Goal: Task Accomplishment & Management: Manage account settings

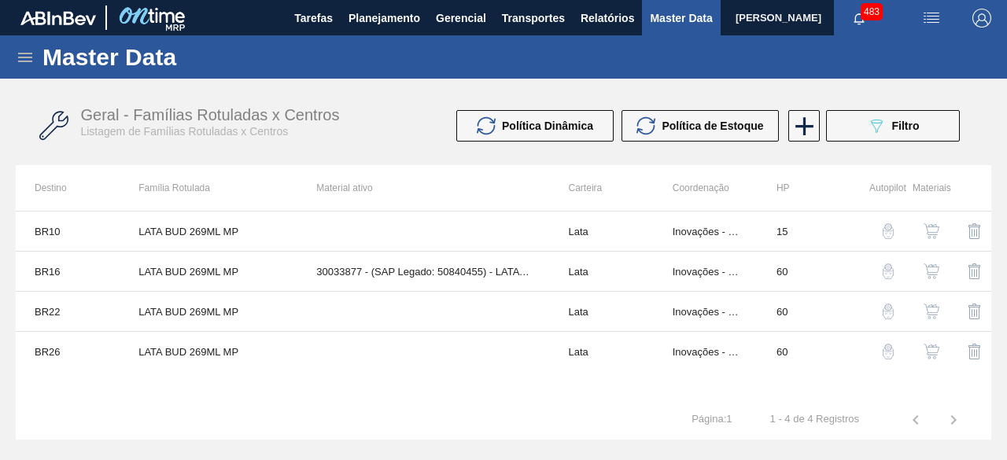
click at [30, 57] on icon at bounding box center [25, 57] width 14 height 9
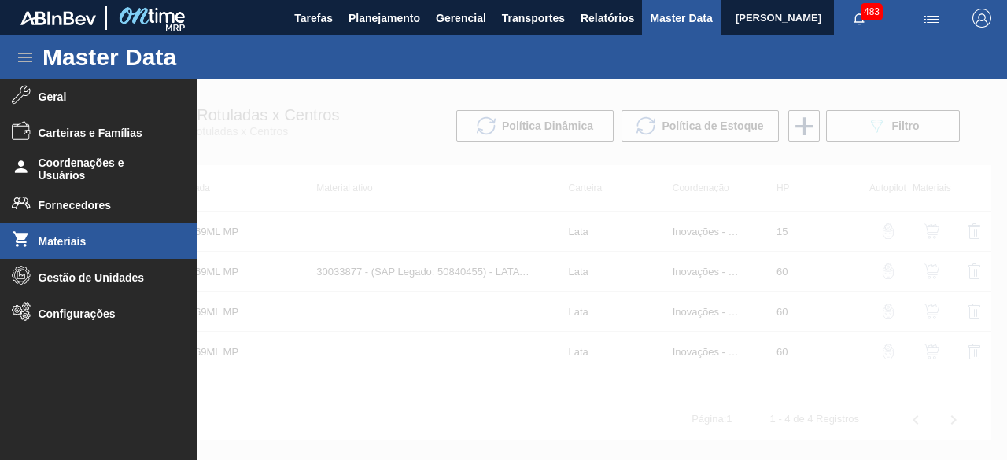
click at [52, 237] on span "Materiais" at bounding box center [104, 241] width 130 height 13
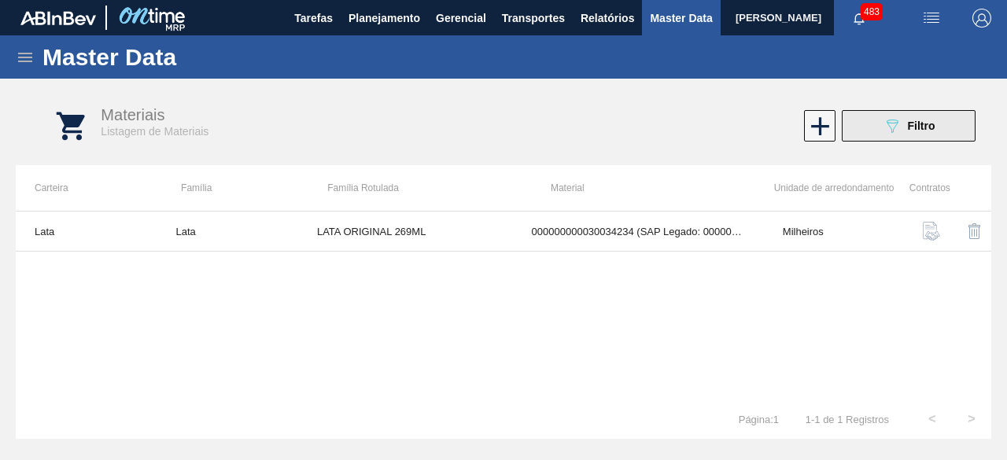
click at [919, 130] on span "Filtro" at bounding box center [922, 126] width 28 height 13
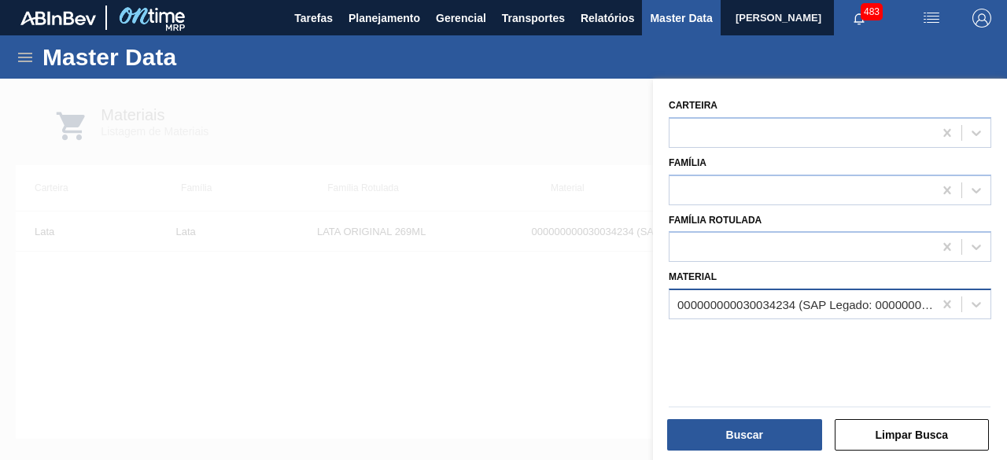
click at [791, 312] on div "000000000030034234 (SAP Legado: 000000000050847076) - LATA AL ORIGINAL 269ML BR…" at bounding box center [802, 305] width 264 height 23
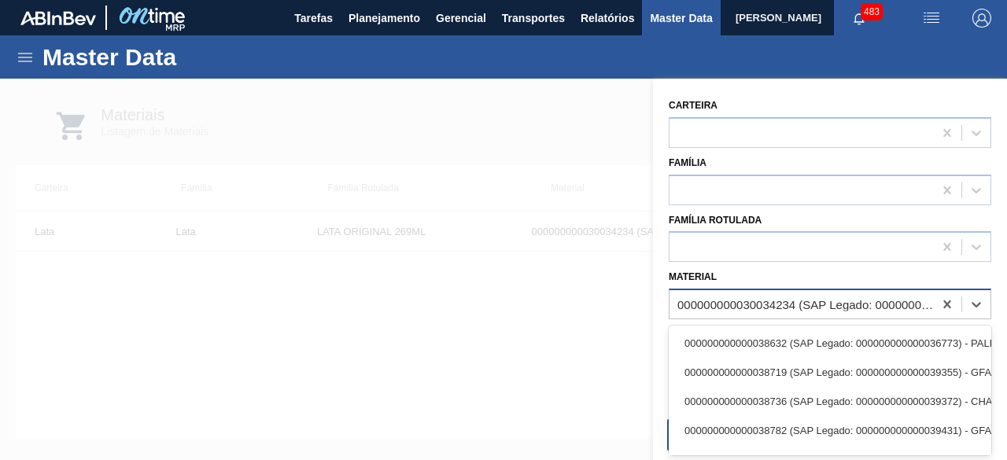
paste input "50856652"
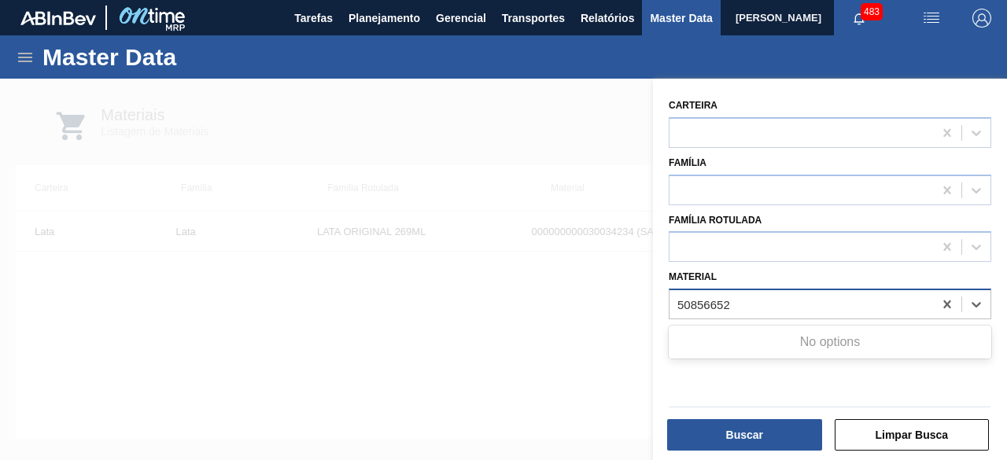
type input "50856652"
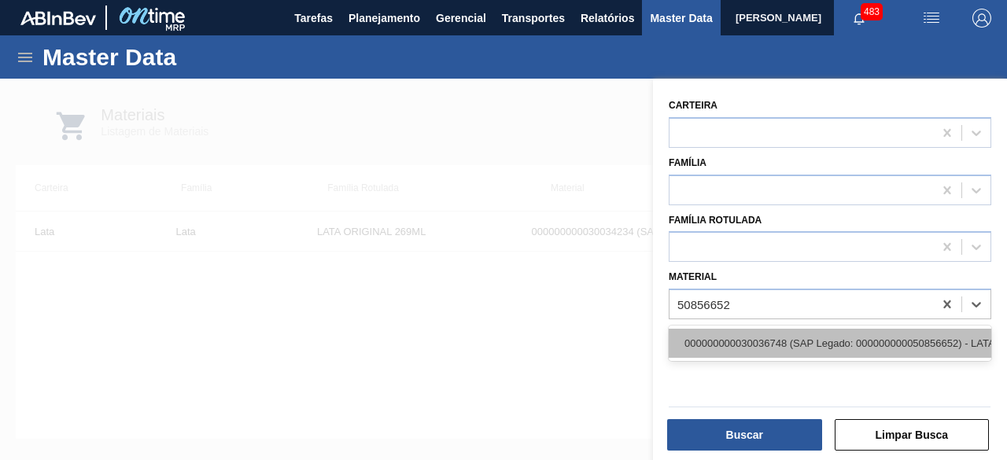
click at [792, 338] on div "000000000030036748 (SAP Legado: 000000000050856652) - LATA AL 350ML GCAZ TITANS" at bounding box center [830, 343] width 323 height 29
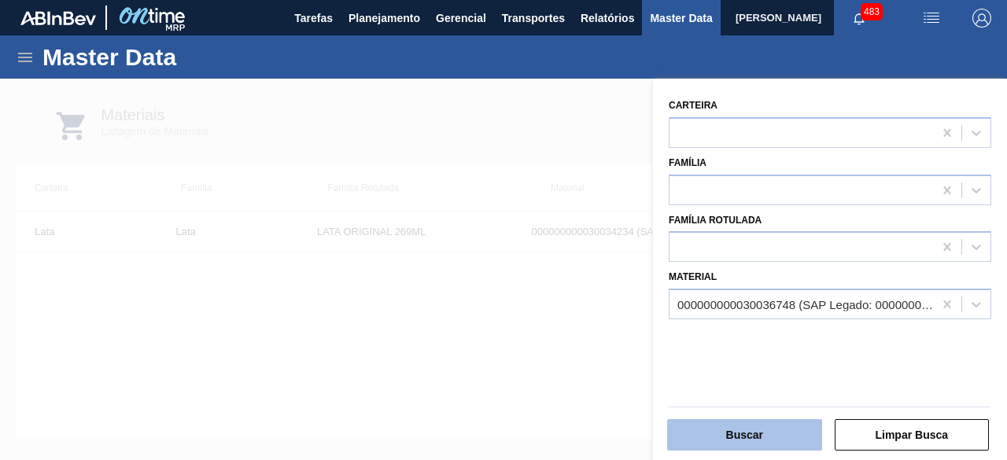
click at [770, 440] on button "Buscar" at bounding box center [744, 434] width 155 height 31
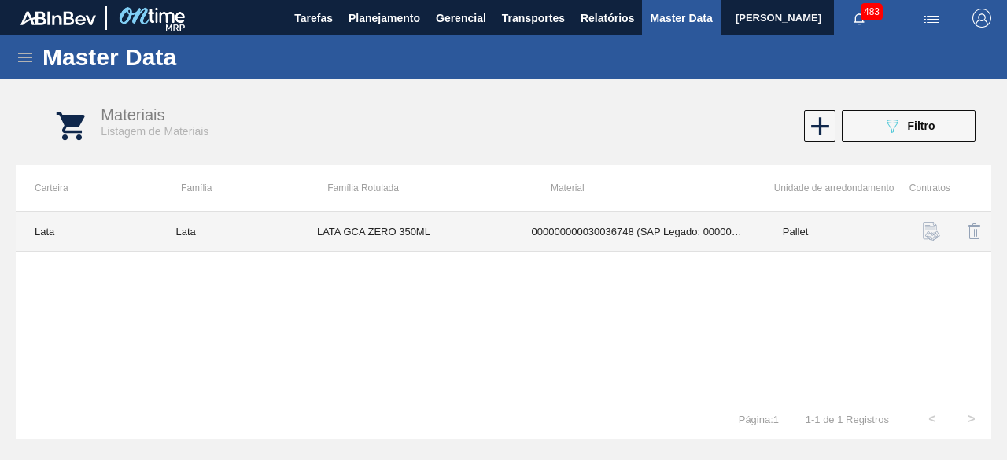
click at [491, 229] on td "LATA GCA ZERO 350ML" at bounding box center [405, 232] width 215 height 40
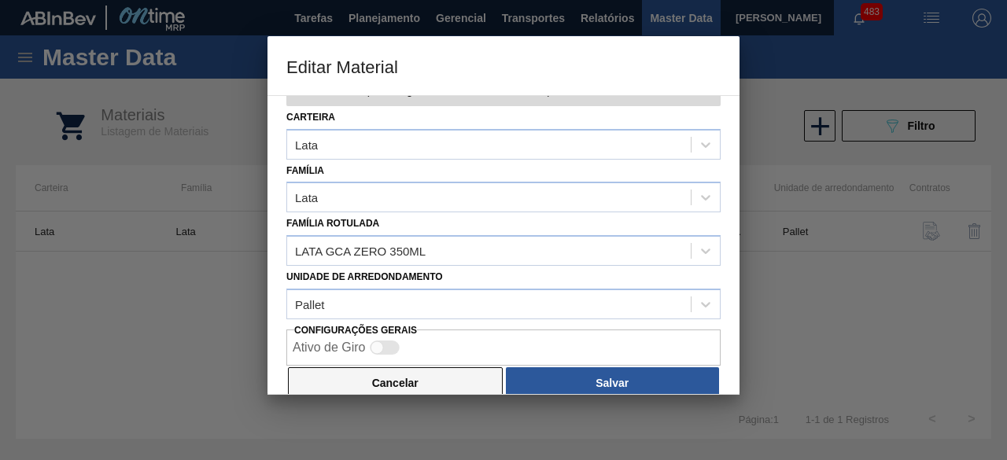
scroll to position [66, 0]
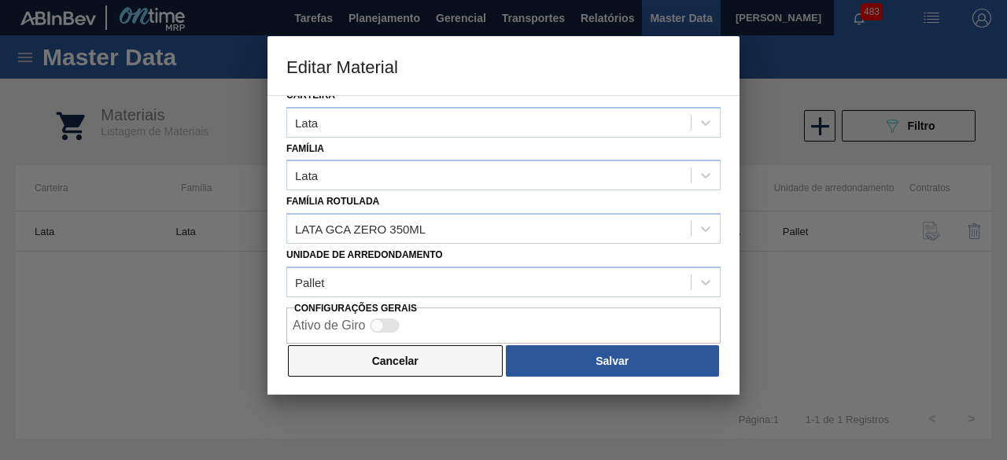
click at [460, 360] on button "Cancelar" at bounding box center [395, 360] width 215 height 31
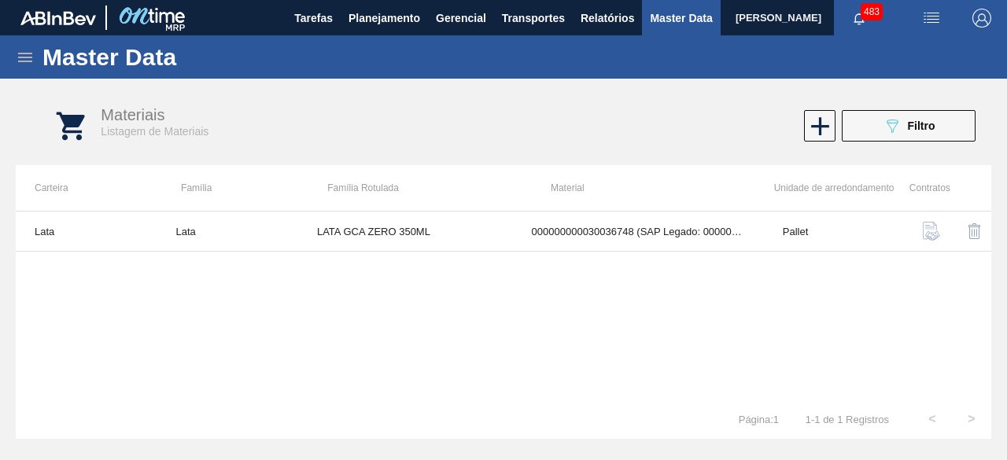
click at [933, 14] on img "button" at bounding box center [931, 18] width 19 height 19
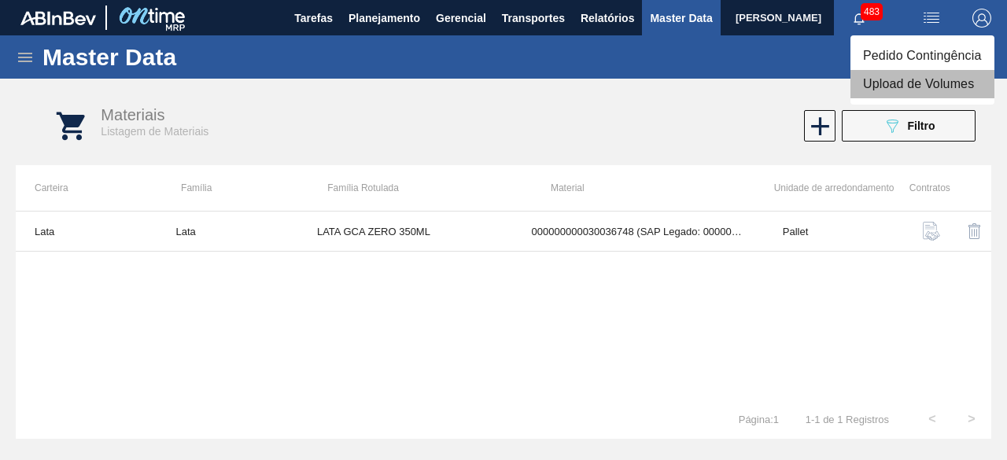
click at [904, 94] on li "Upload de Volumes" at bounding box center [923, 84] width 144 height 28
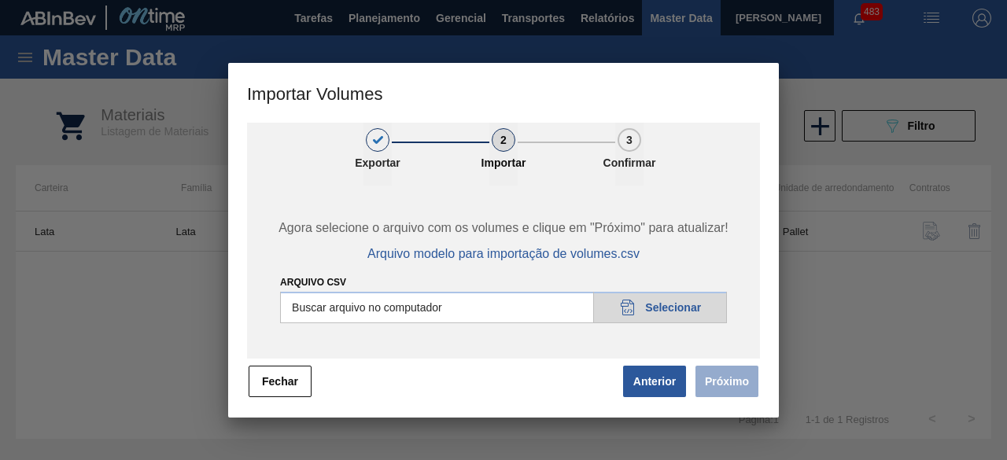
click at [708, 308] on input "Arquivo csv" at bounding box center [503, 307] width 447 height 31
type input "C:\fakepath\Subida Ball D0 + D3 23.09.csv"
click at [732, 385] on button "Próximo" at bounding box center [727, 381] width 63 height 31
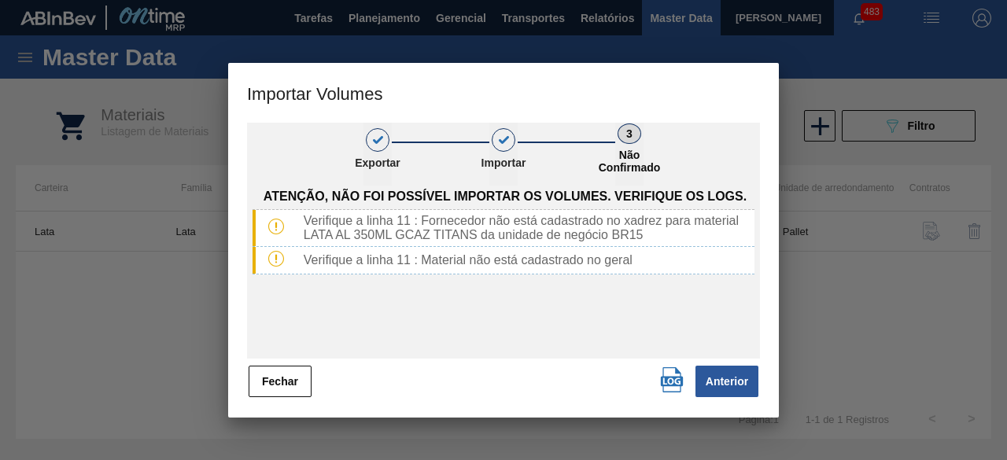
drag, startPoint x: 290, startPoint y: 382, endPoint x: 701, endPoint y: 127, distance: 483.5
click at [295, 382] on button "Fechar" at bounding box center [280, 381] width 63 height 31
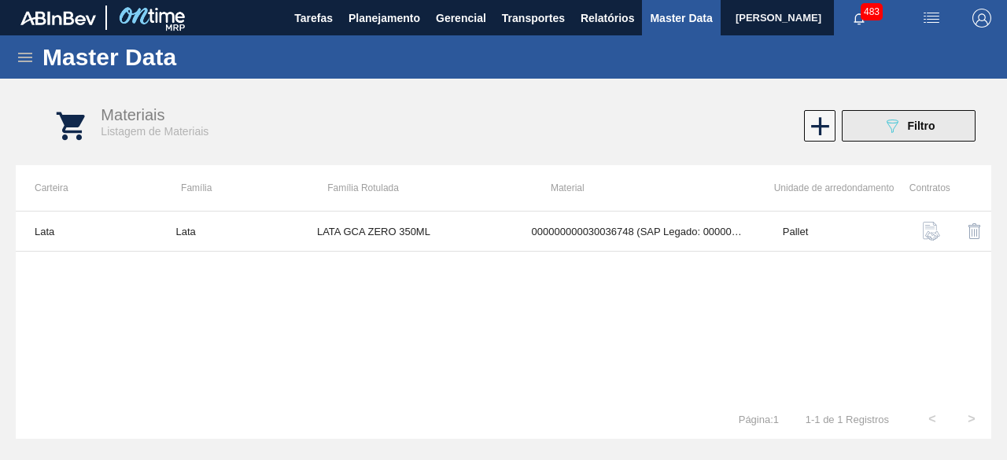
click at [928, 122] on span "Filtro" at bounding box center [922, 126] width 28 height 13
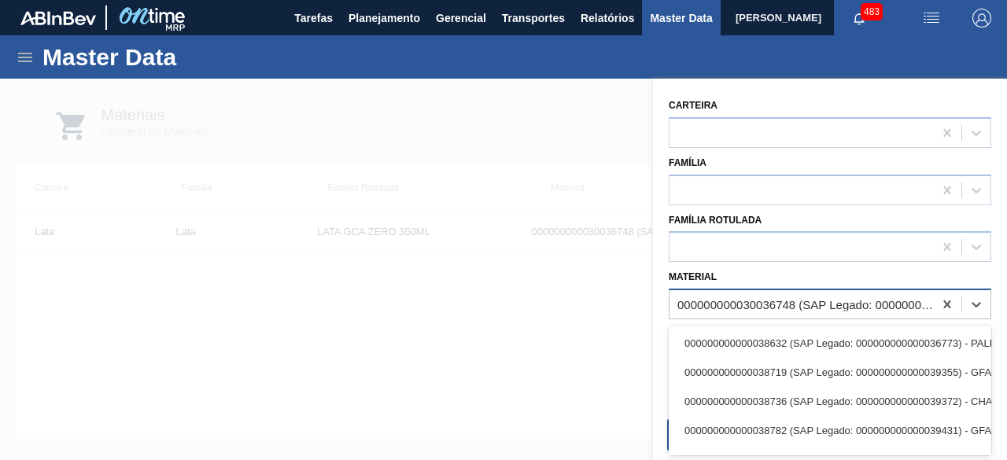
click at [798, 314] on div "000000000030036748 (SAP Legado: 000000000050856652) - LATA AL 350ML GCAZ TITANS" at bounding box center [802, 305] width 264 height 23
paste input "30036748"
type input "30036748"
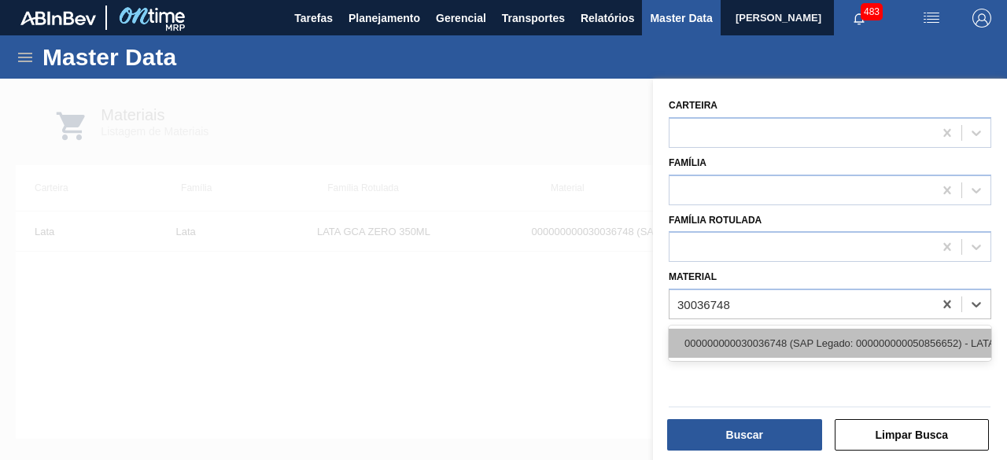
click at [795, 330] on div "000000000030036748 (SAP Legado: 000000000050856652) - LATA AL 350ML GCAZ TITANS" at bounding box center [830, 343] width 323 height 29
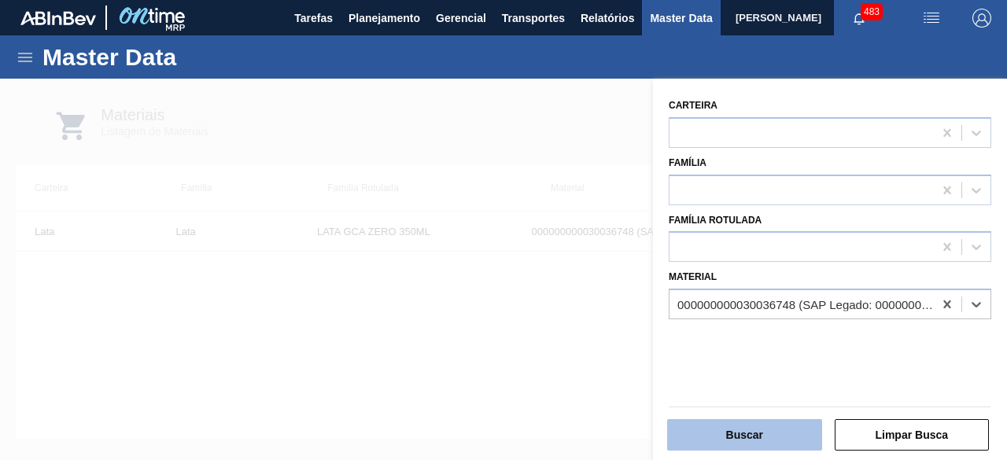
click at [774, 440] on button "Buscar" at bounding box center [744, 434] width 155 height 31
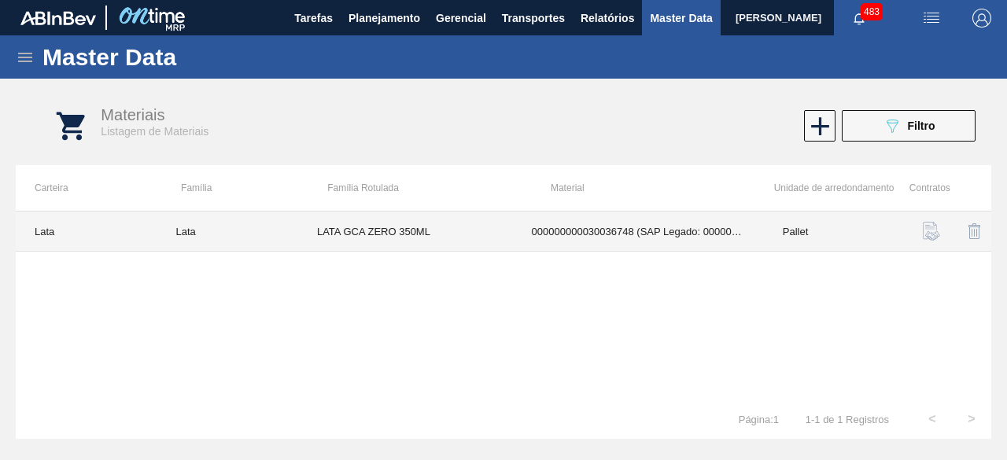
click at [441, 235] on td "LATA GCA ZERO 350ML" at bounding box center [405, 232] width 215 height 40
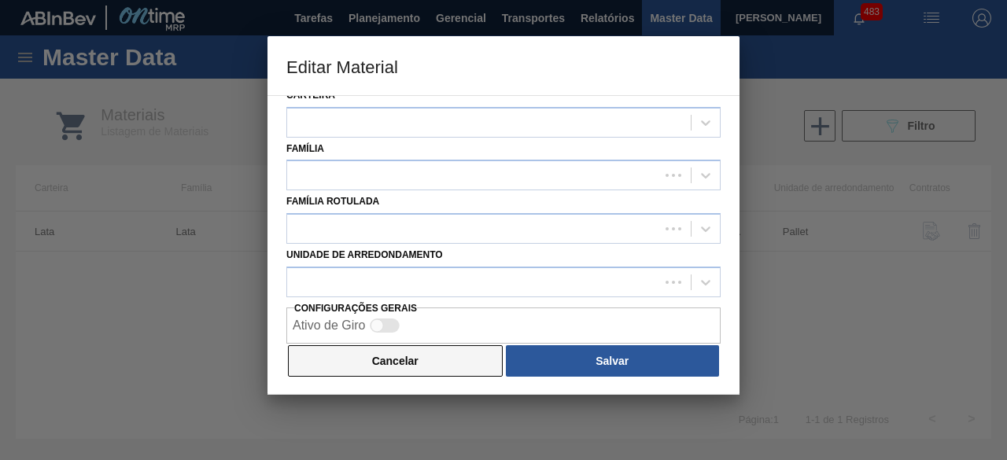
drag, startPoint x: 433, startPoint y: 363, endPoint x: 343, endPoint y: 286, distance: 118.3
click at [422, 348] on button "Cancelar" at bounding box center [395, 360] width 215 height 31
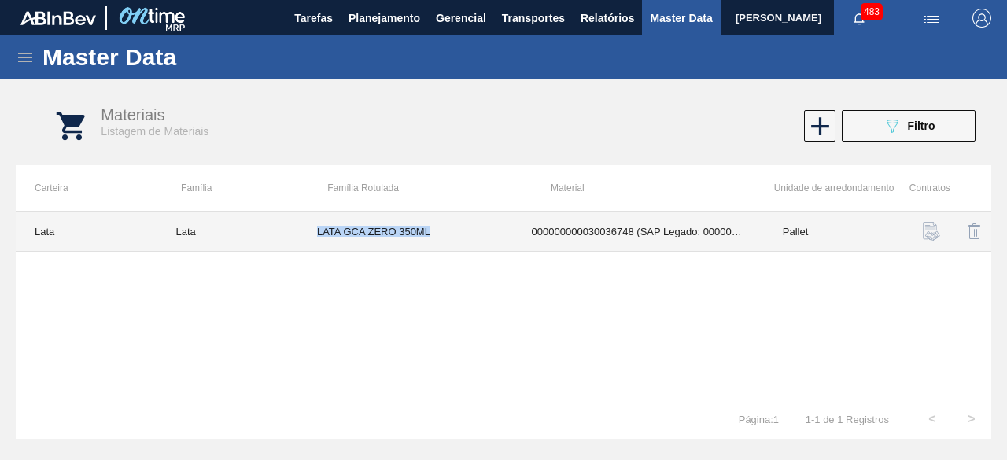
drag, startPoint x: 319, startPoint y: 230, endPoint x: 458, endPoint y: 231, distance: 139.3
click at [458, 231] on td "LATA GCA ZERO 350ML" at bounding box center [405, 232] width 215 height 40
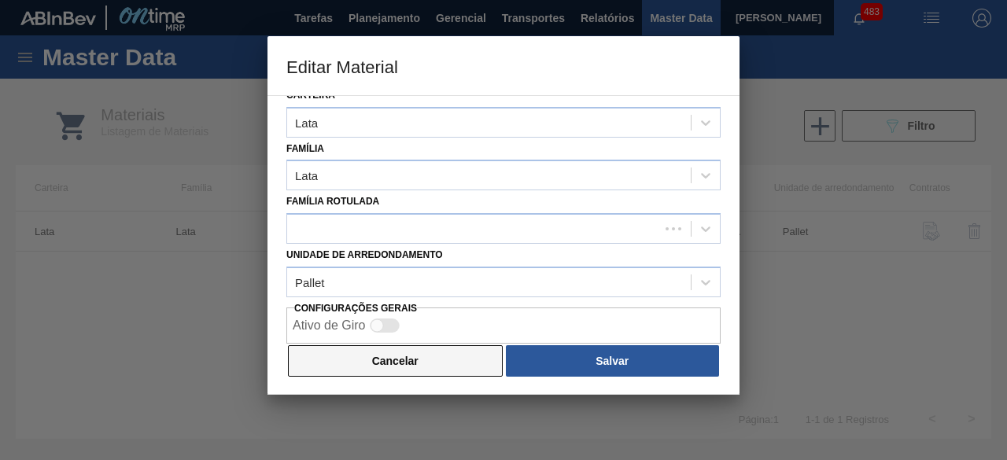
click at [488, 364] on button "Cancelar" at bounding box center [395, 360] width 215 height 31
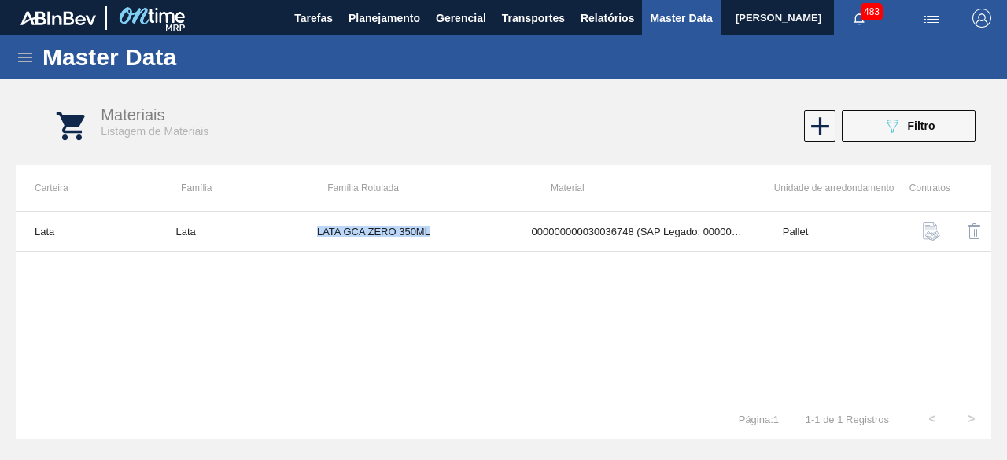
copy td "LATA GCA ZERO 350ML"
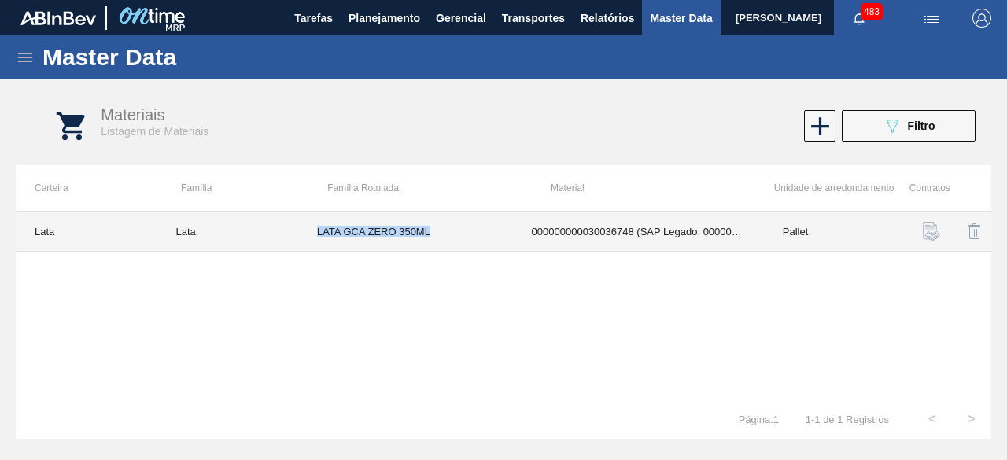
click at [511, 232] on td "LATA GCA ZERO 350ML" at bounding box center [405, 232] width 215 height 40
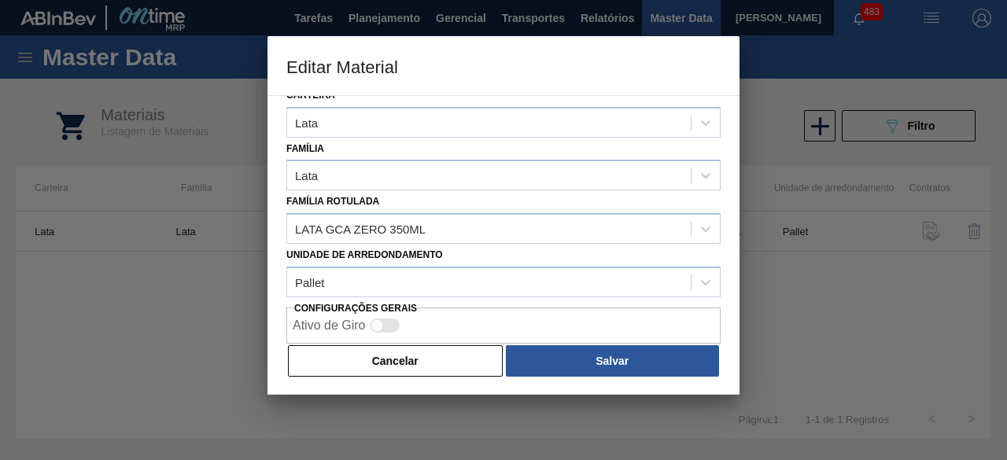
drag, startPoint x: 441, startPoint y: 363, endPoint x: 573, endPoint y: 191, distance: 216.6
click at [479, 320] on div "Material 30036748 - 000000000030036748 (SAP Legado: 000000000050856652) - LATA …" at bounding box center [504, 245] width 472 height 300
click at [429, 367] on button "Cancelar" at bounding box center [395, 360] width 215 height 31
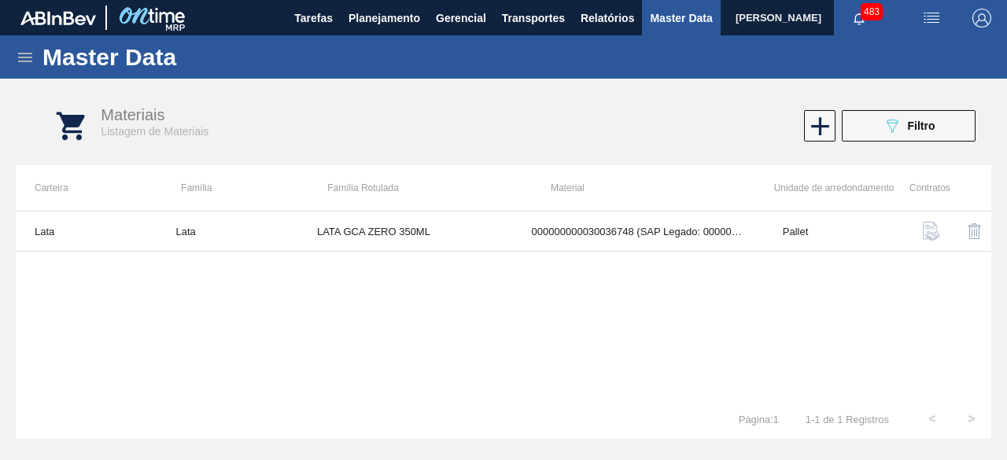
click at [936, 14] on img "button" at bounding box center [931, 18] width 19 height 19
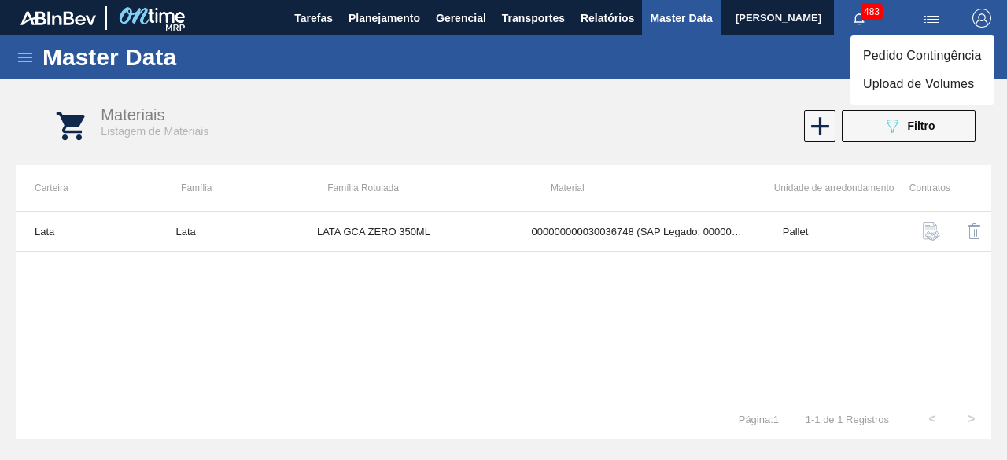
click at [905, 91] on li "Upload de Volumes" at bounding box center [923, 84] width 144 height 28
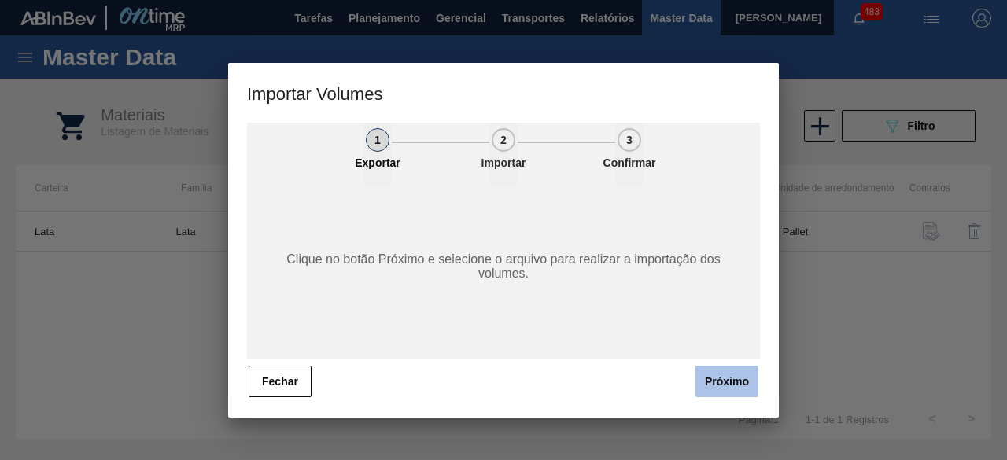
click at [722, 387] on button "Próximo" at bounding box center [727, 381] width 63 height 31
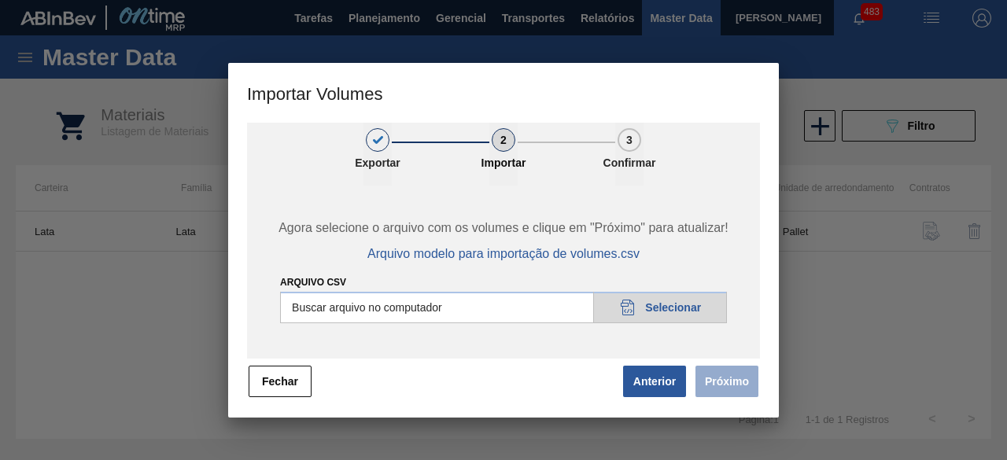
click at [690, 309] on input "Arquivo csv" at bounding box center [503, 307] width 447 height 31
type input "C:\fakepath\Subida Ball D0 + D3 23.09.csv"
click at [718, 382] on button "Próximo" at bounding box center [727, 381] width 63 height 31
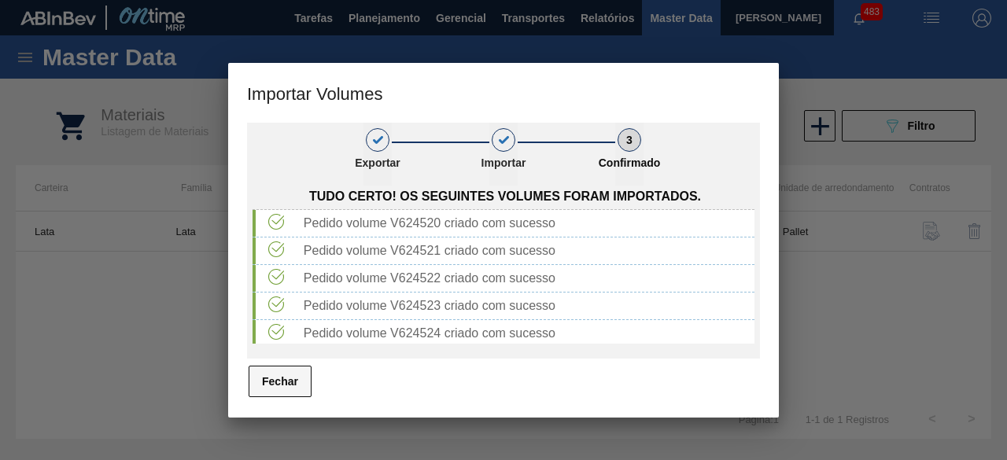
click at [294, 394] on button "Fechar" at bounding box center [280, 381] width 63 height 31
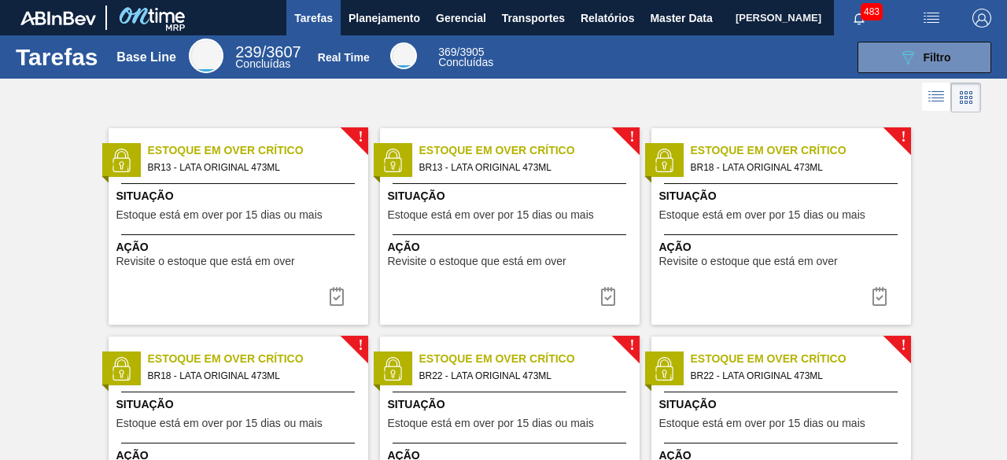
click at [736, 18] on span "[PERSON_NAME]" at bounding box center [779, 17] width 86 height 35
click at [670, 19] on span "Master Data" at bounding box center [681, 18] width 62 height 19
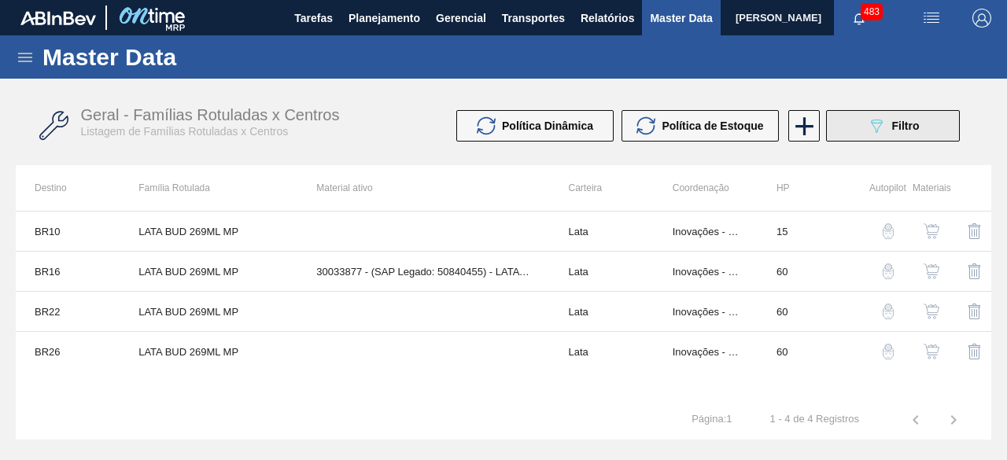
click at [858, 135] on button "089F7B8B-B2A5-4AFE-B5C0-19BA573D28AC Filtro" at bounding box center [893, 125] width 134 height 31
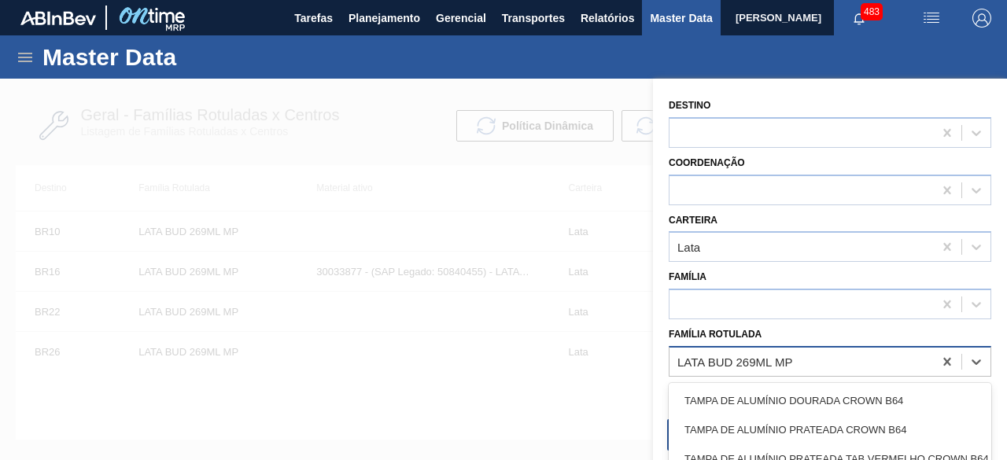
click at [773, 357] on div "LATA BUD 269ML MP" at bounding box center [735, 361] width 115 height 13
paste Rotulada "LATA GCA ZERO 350ML"
type Rotulada "LATA GCA ZERO 350ML"
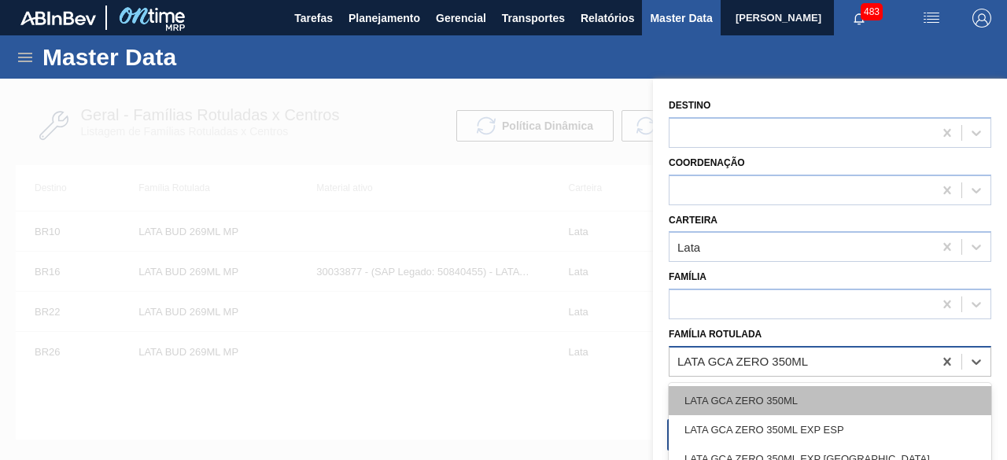
click at [774, 393] on div "LATA GCA ZERO 350ML" at bounding box center [830, 400] width 323 height 29
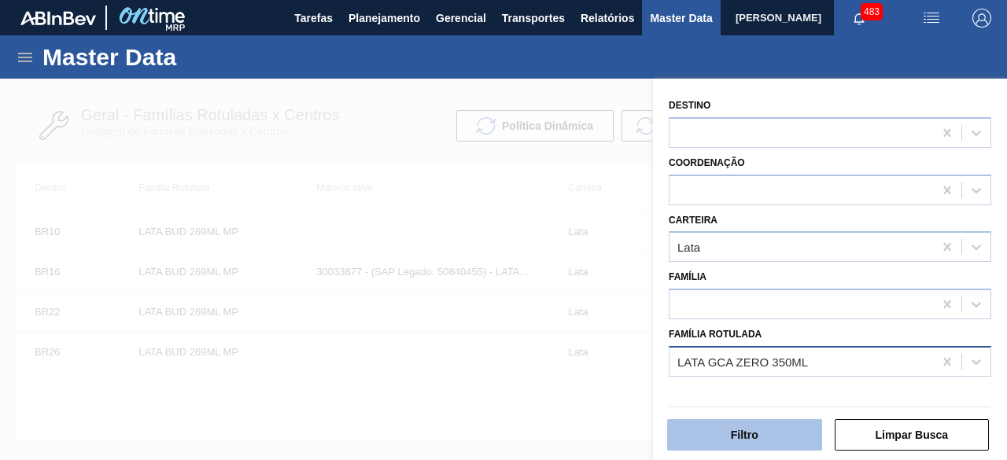
click at [762, 442] on button "Filtro" at bounding box center [744, 434] width 155 height 31
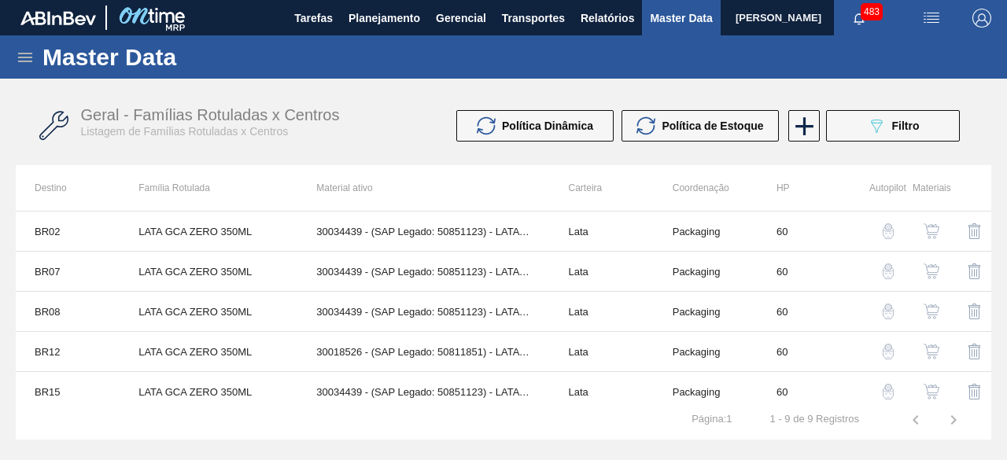
click at [937, 388] on img "button" at bounding box center [932, 392] width 16 height 16
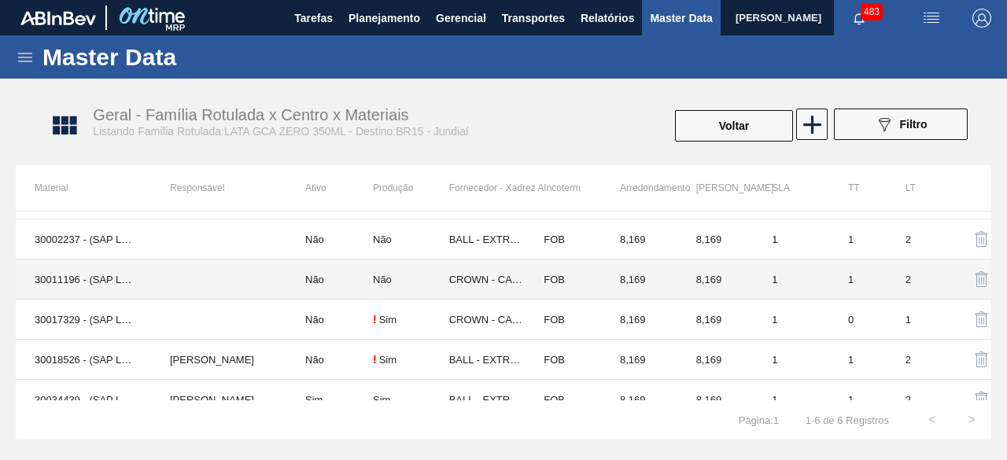
scroll to position [49, 0]
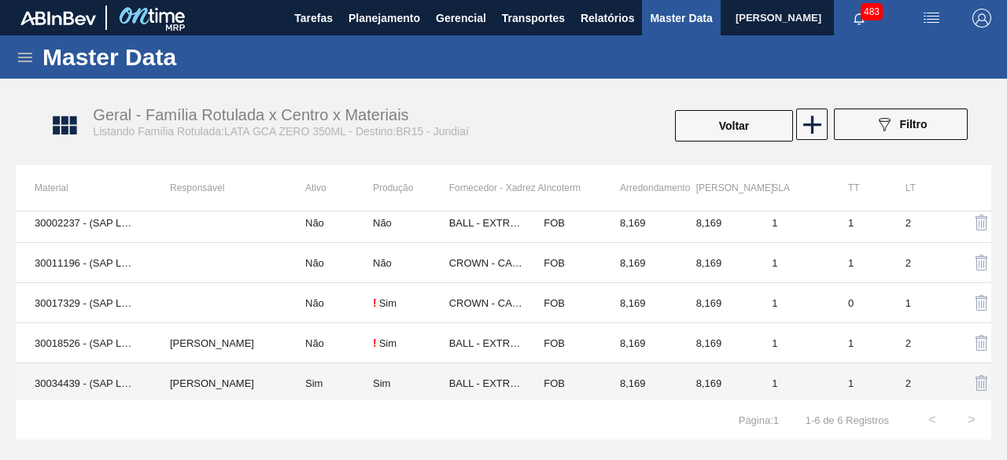
click at [201, 386] on td "ERICA BOER GARCIA" at bounding box center [218, 384] width 135 height 40
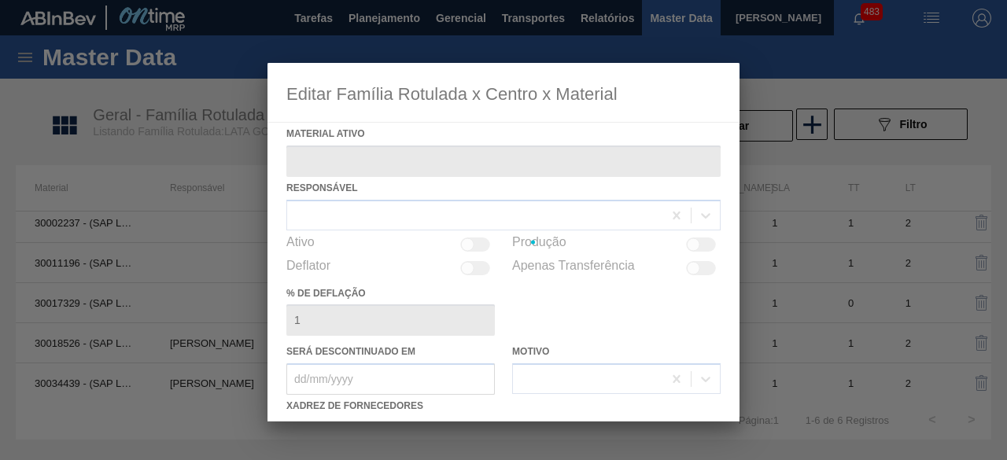
type ativo "30034439 - (SAP Legado: 50851123) - LATA AL 350ML GCAZ WANDINHA"
checkbox input "true"
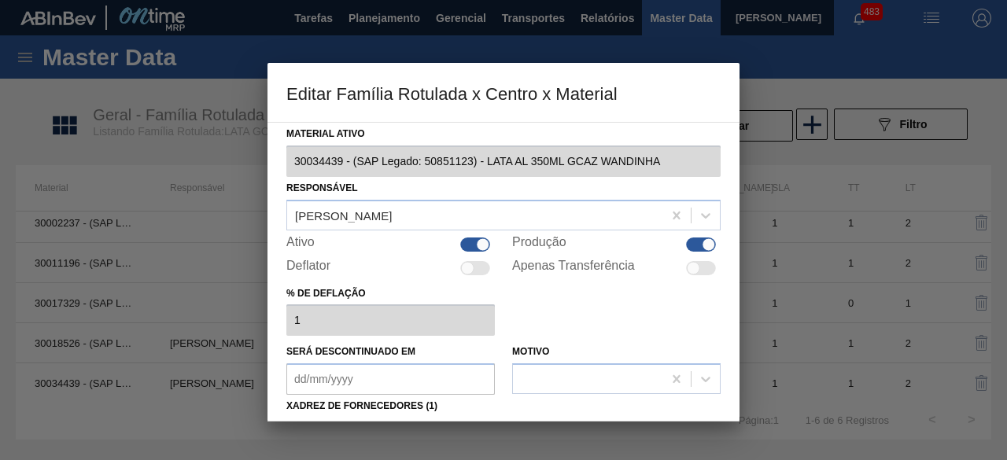
click at [475, 235] on div "Ativo" at bounding box center [390, 244] width 209 height 19
click at [477, 242] on div at bounding box center [482, 244] width 13 height 13
checkbox input "false"
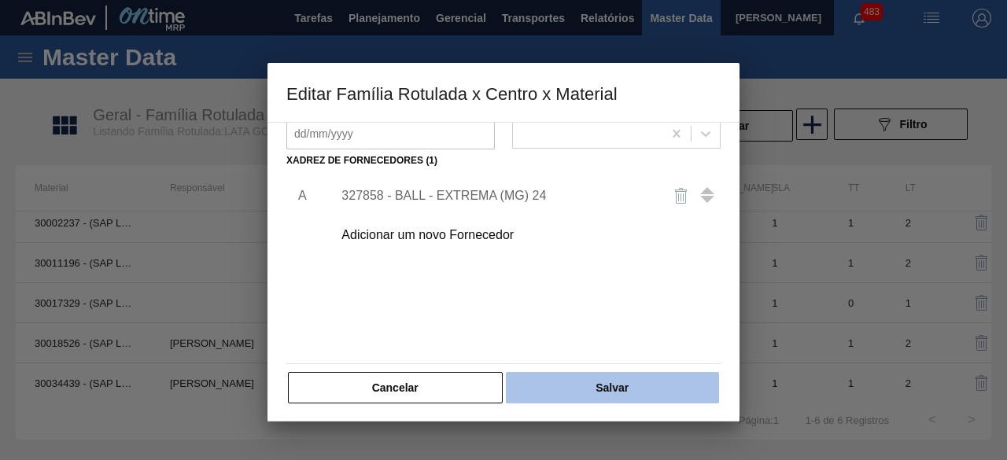
scroll to position [247, 0]
click at [651, 392] on button "Salvar" at bounding box center [612, 386] width 213 height 31
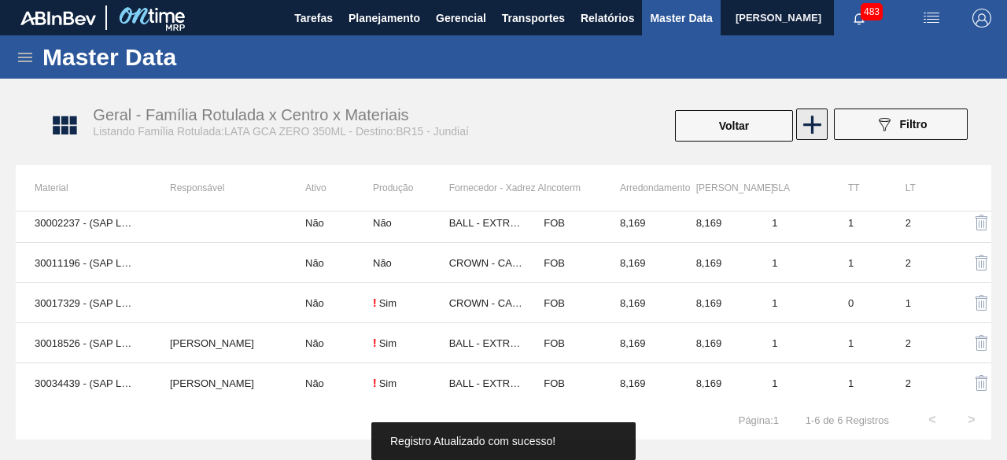
click at [811, 122] on icon at bounding box center [812, 125] width 18 height 18
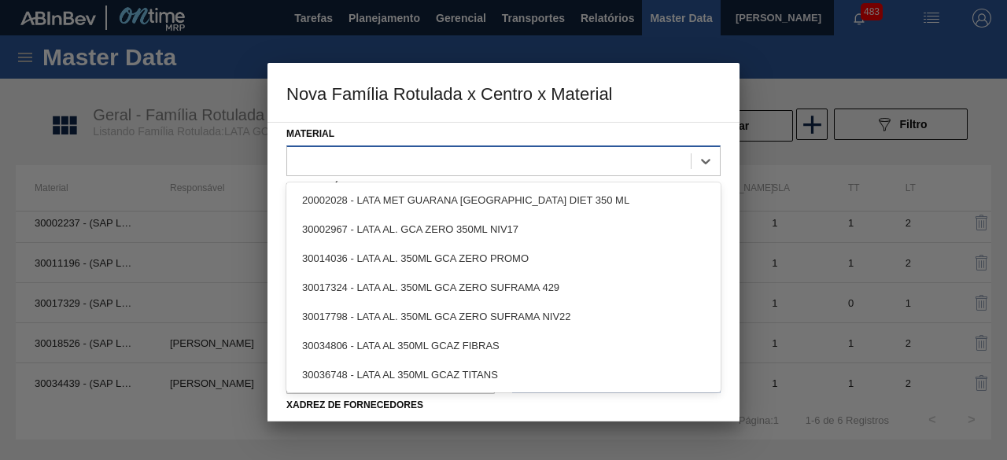
click at [419, 168] on div at bounding box center [489, 161] width 404 height 23
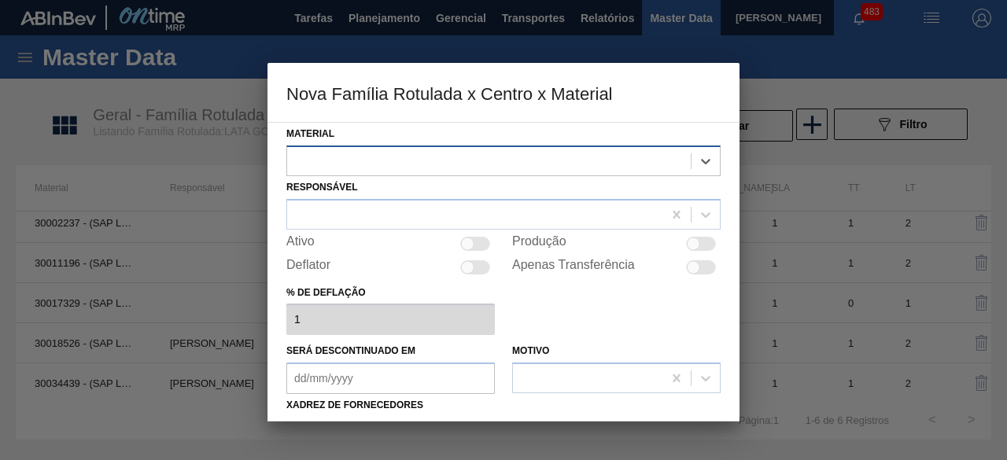
click at [557, 163] on div at bounding box center [489, 161] width 404 height 23
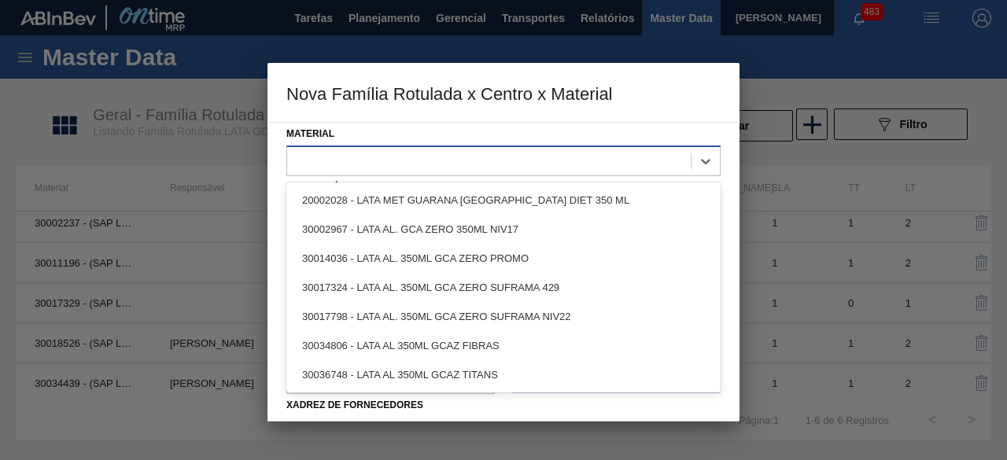
paste input "30036748"
type input "30036748"
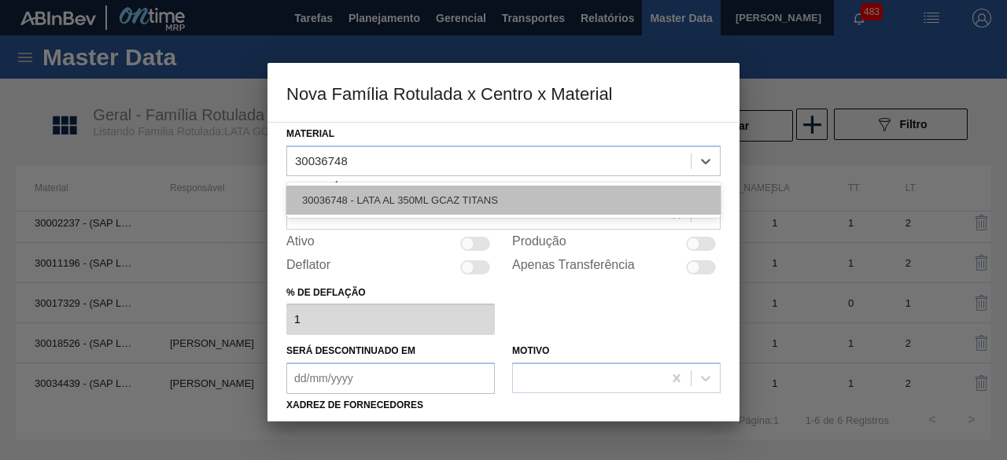
click at [496, 191] on div "30036748 - LATA AL 350ML GCAZ TITANS" at bounding box center [503, 200] width 434 height 29
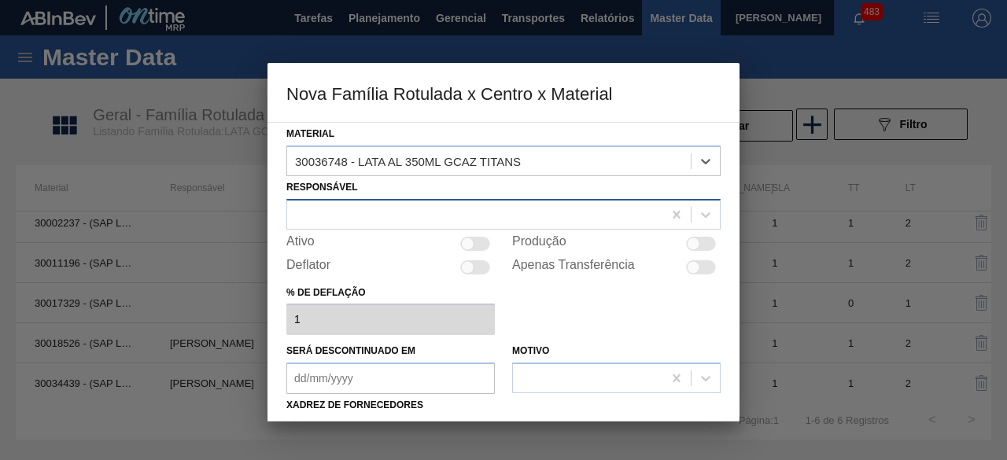
click at [422, 204] on div at bounding box center [474, 214] width 375 height 23
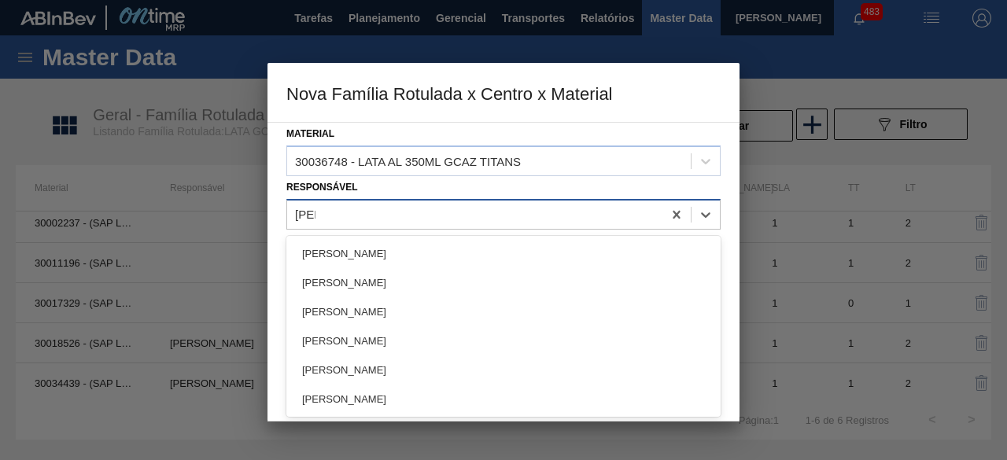
type input "erica"
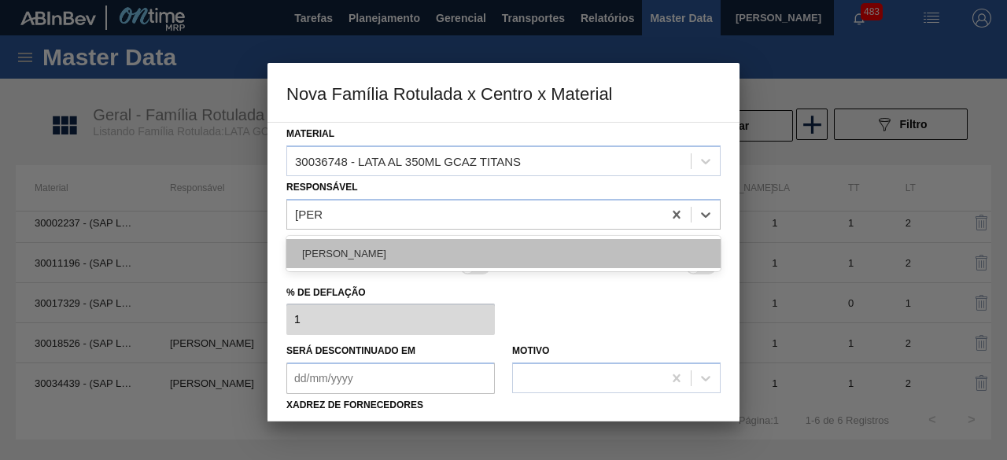
click at [410, 243] on div "ERICA BOER GARCIA" at bounding box center [503, 253] width 434 height 29
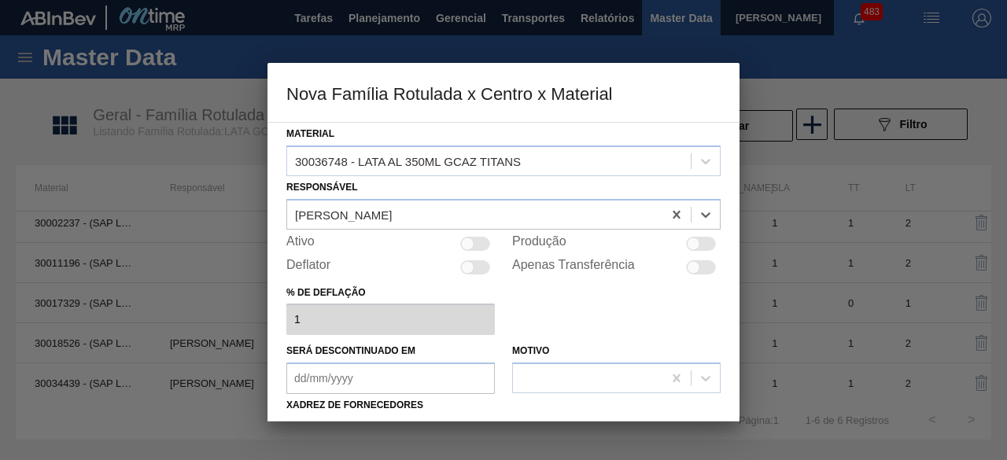
click at [698, 243] on div at bounding box center [701, 244] width 30 height 14
checkbox input "true"
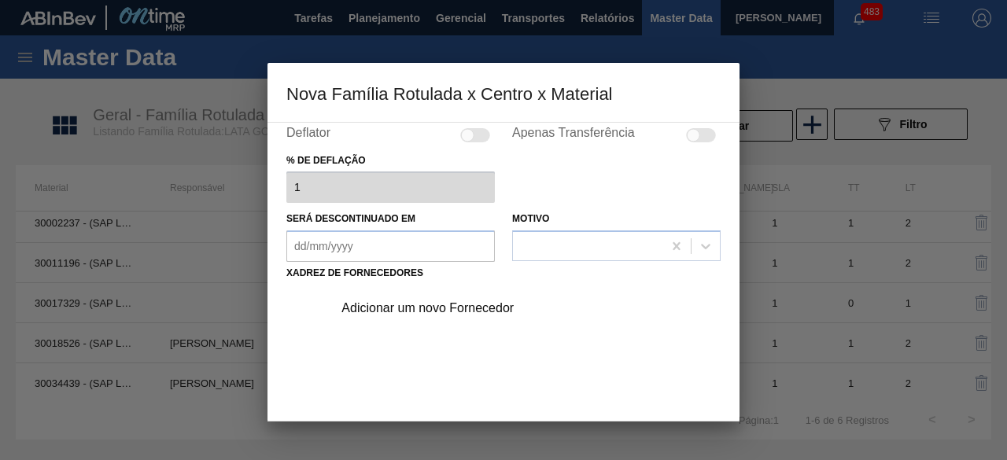
scroll to position [157, 0]
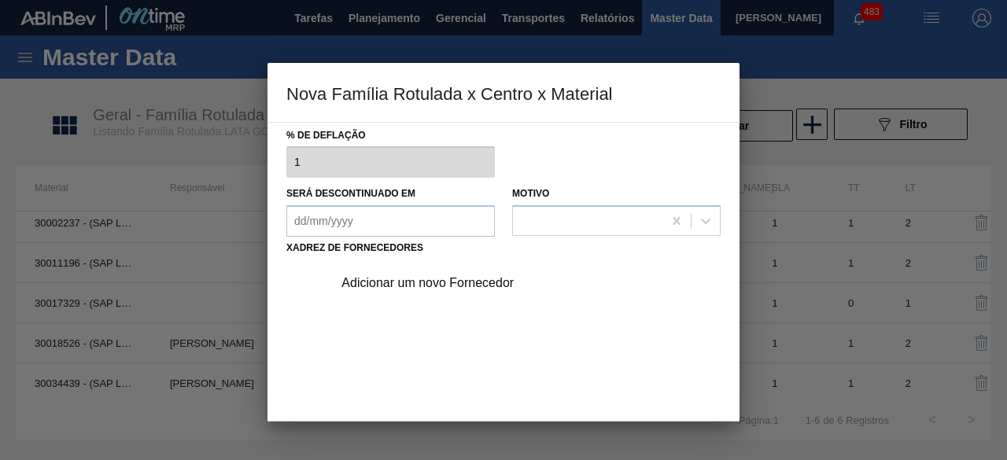
click at [461, 286] on div "Adicionar um novo Fornecedor" at bounding box center [496, 283] width 308 height 14
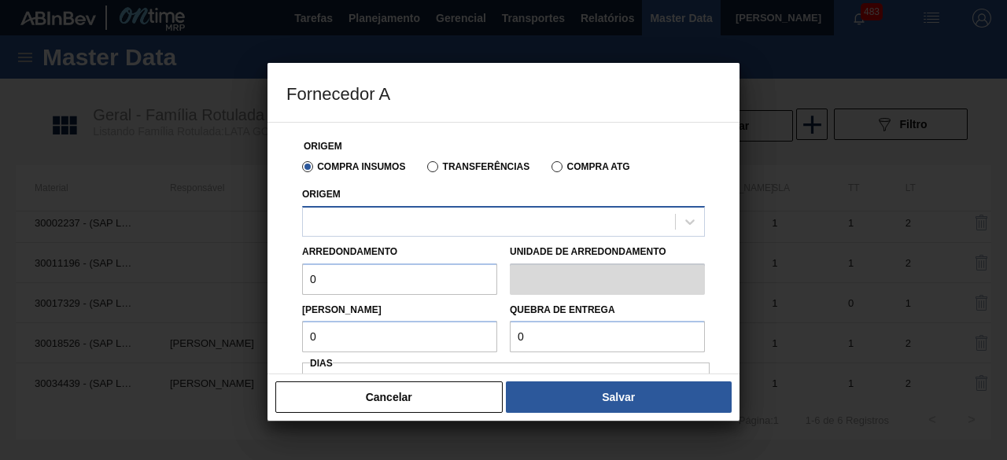
click at [482, 228] on div at bounding box center [489, 221] width 372 height 23
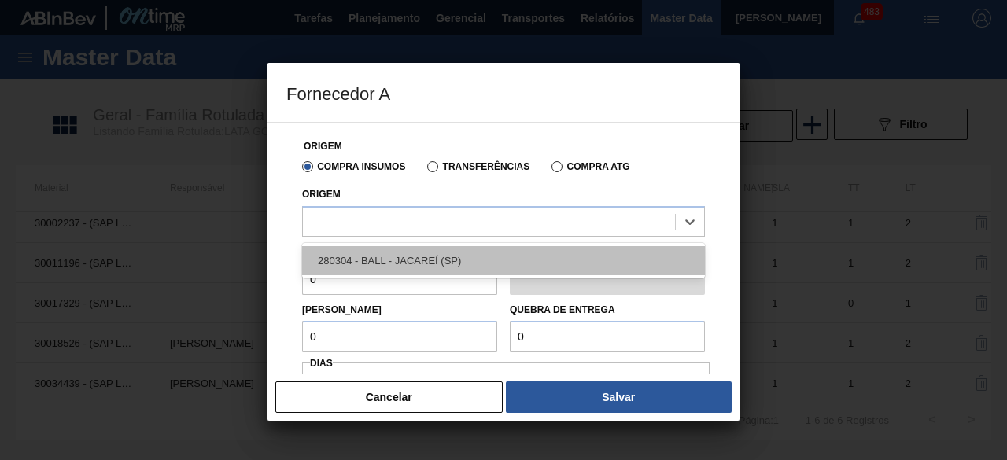
click at [427, 260] on div "280304 - BALL - JACAREÍ (SP)" at bounding box center [503, 260] width 403 height 29
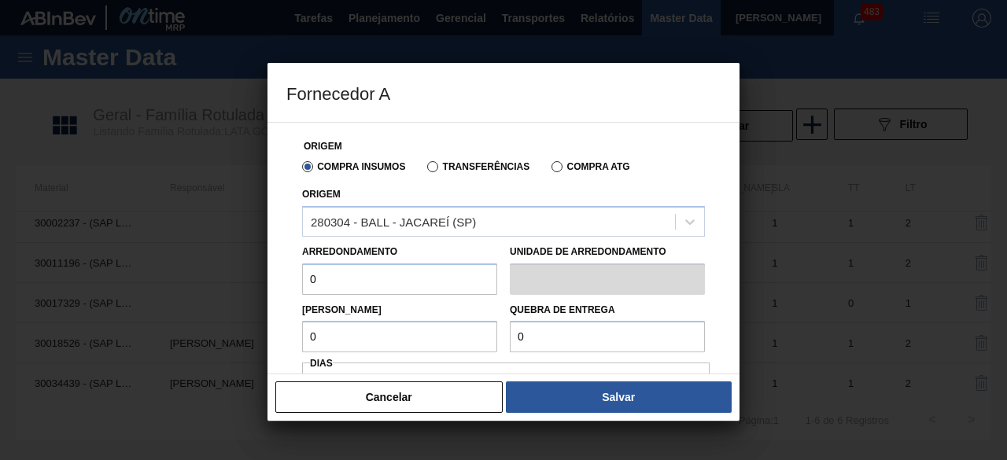
click at [374, 278] on input "0" at bounding box center [399, 279] width 195 height 31
type input "8,169"
click at [423, 346] on input "0" at bounding box center [399, 336] width 195 height 31
type input "8,169"
click at [585, 336] on input "0" at bounding box center [607, 336] width 195 height 31
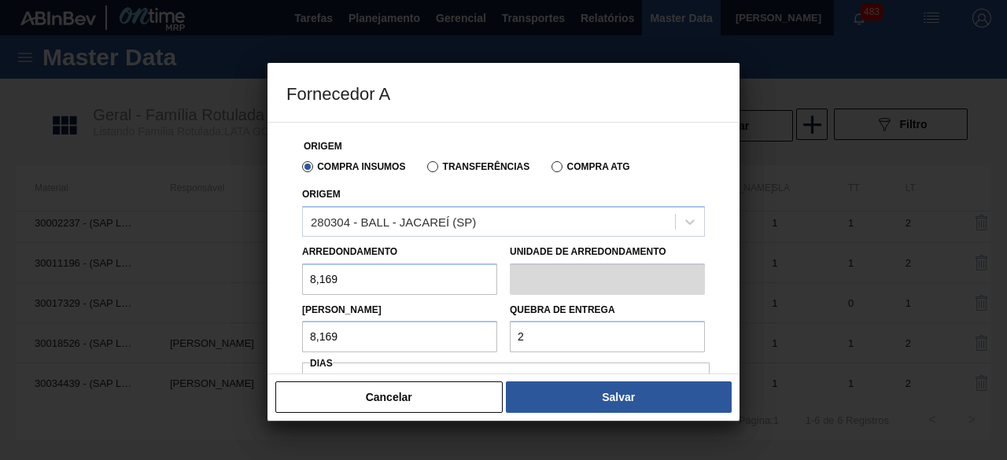
type input "204,225"
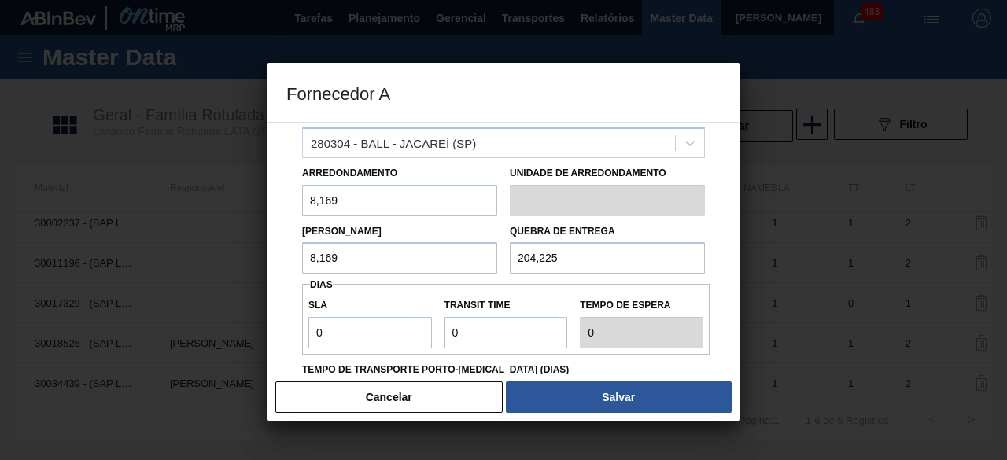
scroll to position [236, 0]
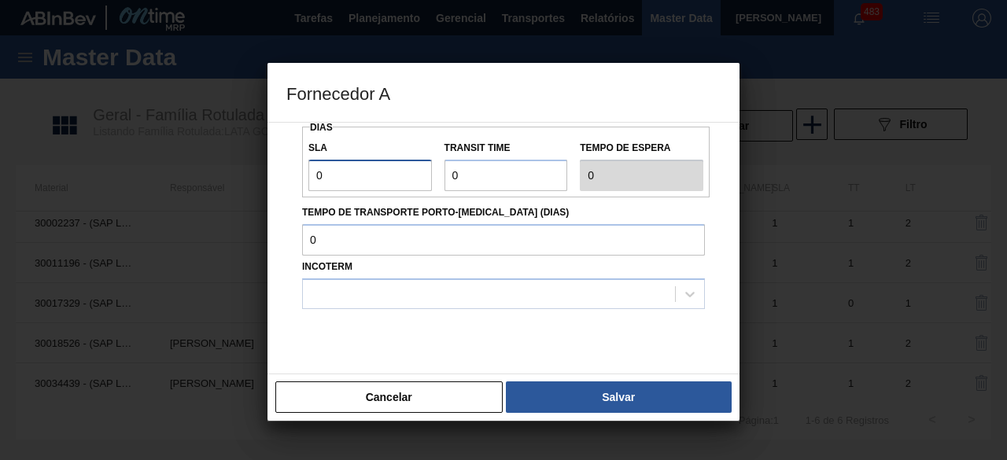
click at [397, 168] on input "0" at bounding box center [370, 175] width 124 height 31
type input "01"
type input "1"
click at [496, 178] on input "Transit Time" at bounding box center [507, 175] width 124 height 31
type input "01"
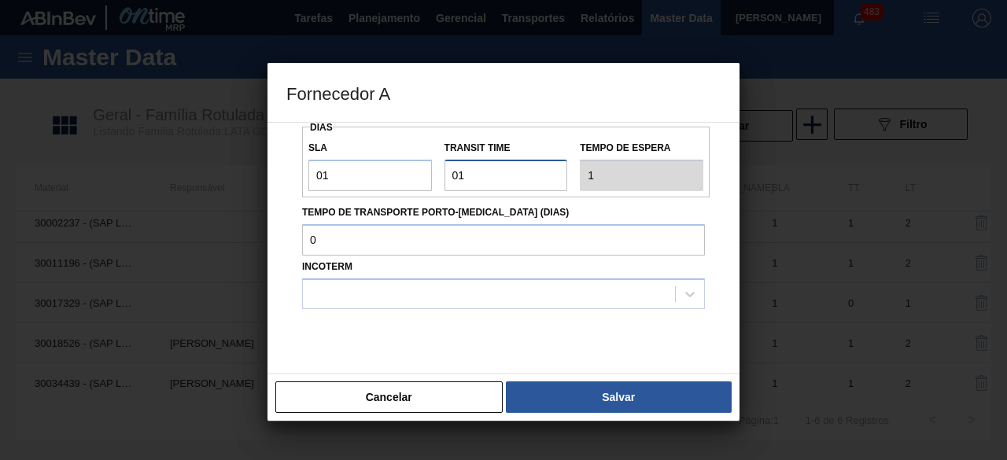
type input "2"
click at [470, 295] on div at bounding box center [489, 294] width 372 height 23
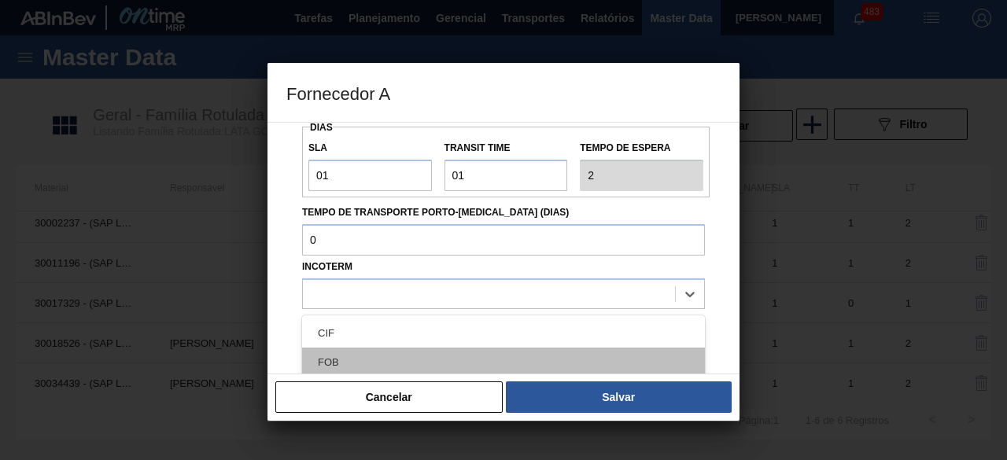
click at [455, 353] on div "FOB" at bounding box center [503, 362] width 403 height 29
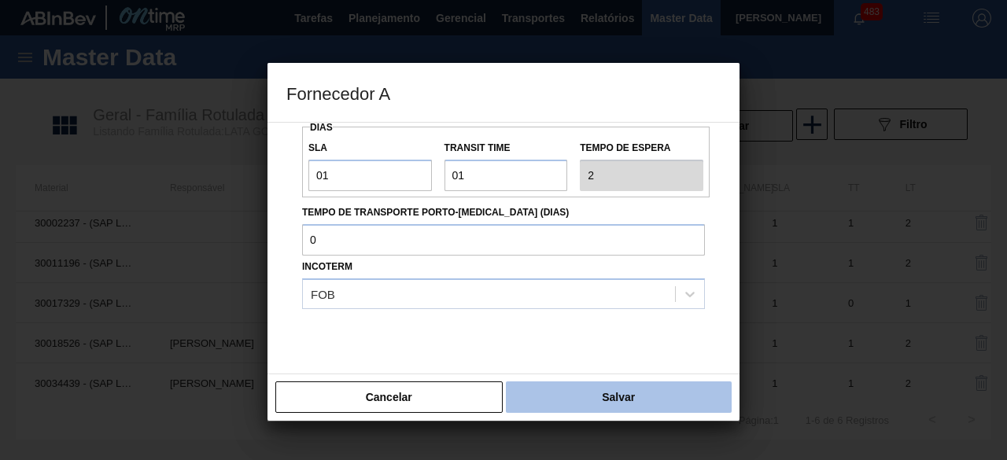
click at [608, 404] on button "Salvar" at bounding box center [619, 397] width 226 height 31
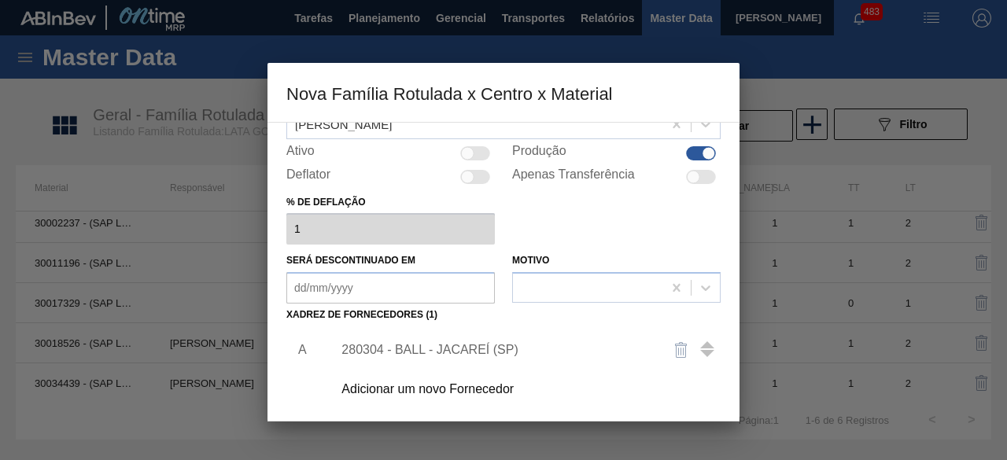
scroll to position [0, 0]
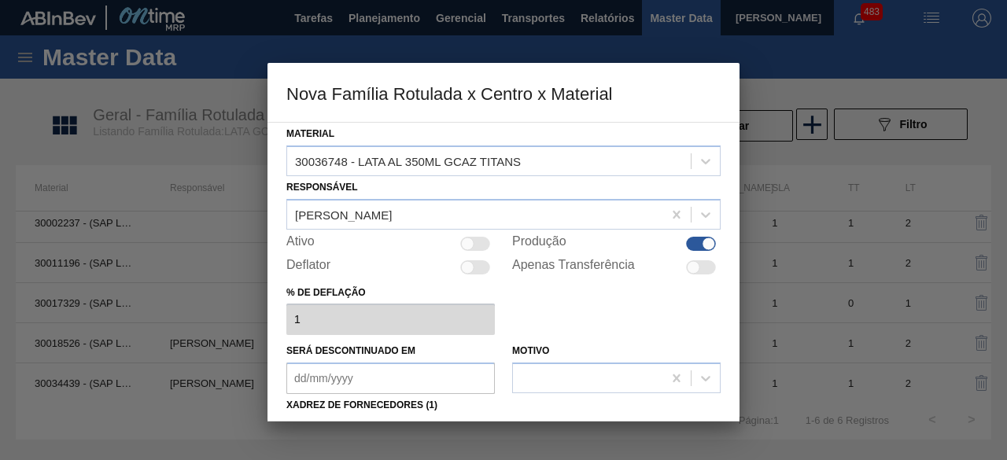
click at [477, 238] on div at bounding box center [475, 244] width 30 height 14
checkbox input "true"
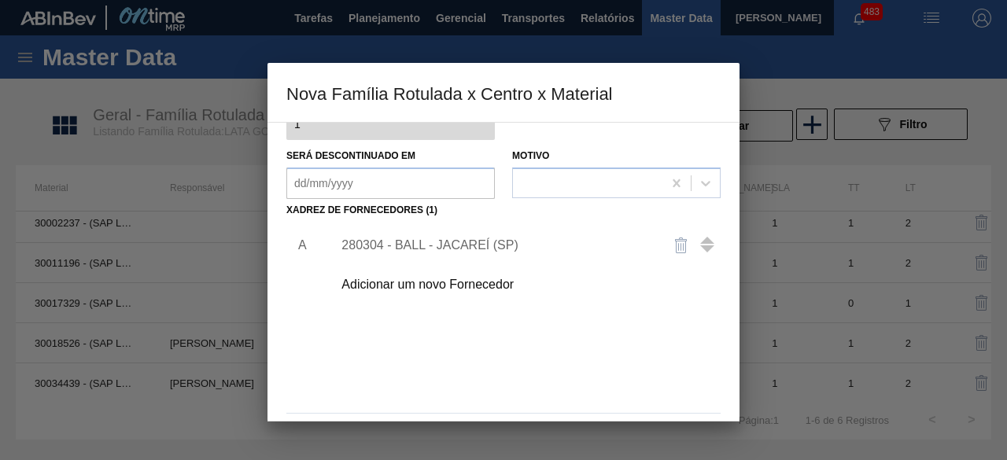
scroll to position [246, 0]
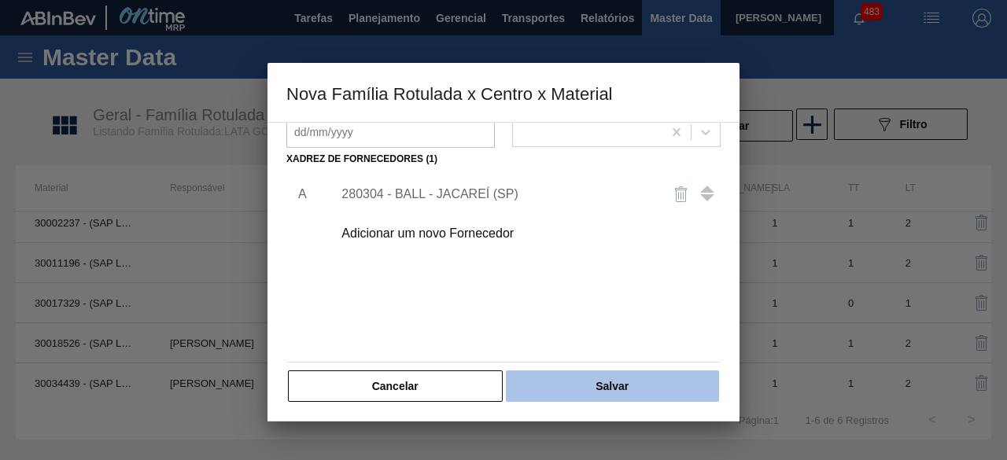
click at [667, 380] on button "Salvar" at bounding box center [612, 386] width 213 height 31
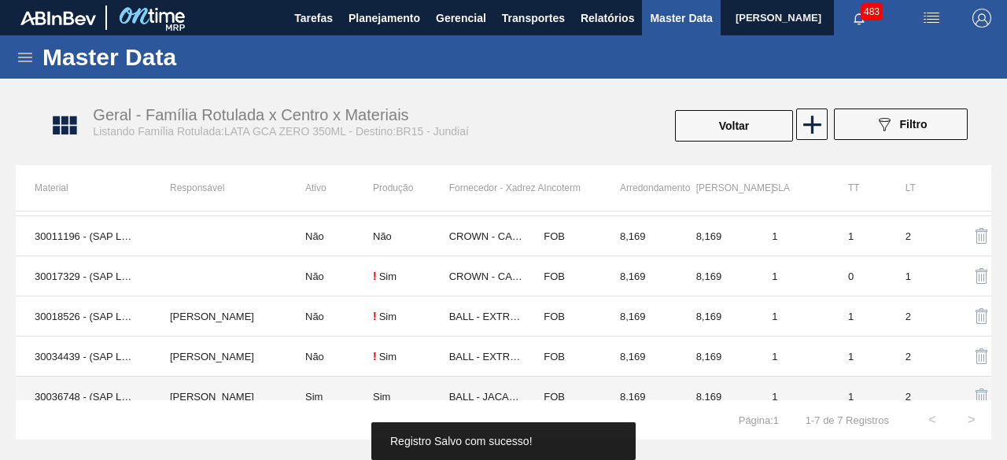
scroll to position [89, 0]
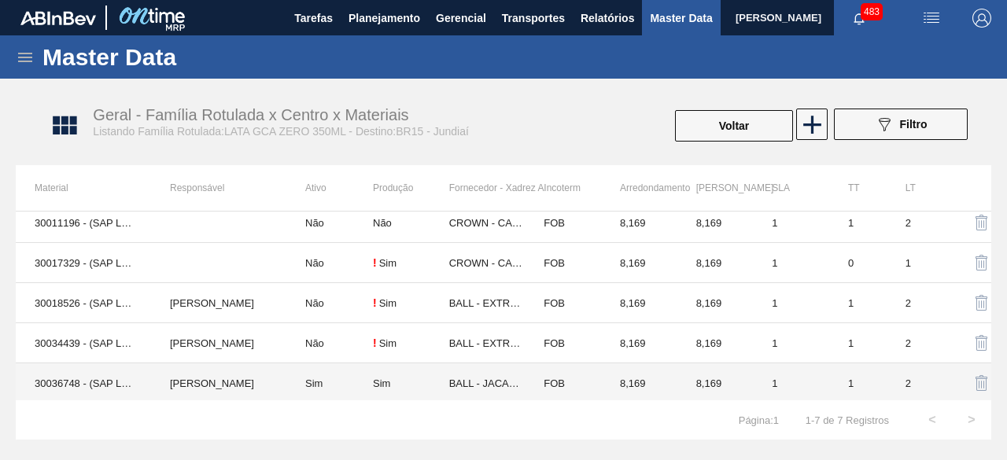
click at [85, 376] on td "30036748 - (SAP Legado: 50856652) - LATA AL 350ML GCAZ TITANS" at bounding box center [83, 384] width 135 height 40
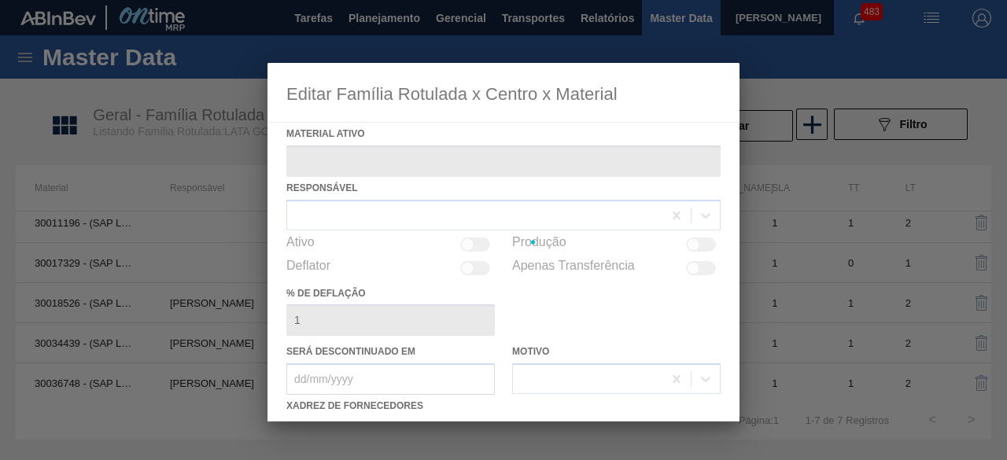
type ativo "30036748 - (SAP Legado: 50856652) - LATA AL 350ML GCAZ TITANS"
checkbox input "true"
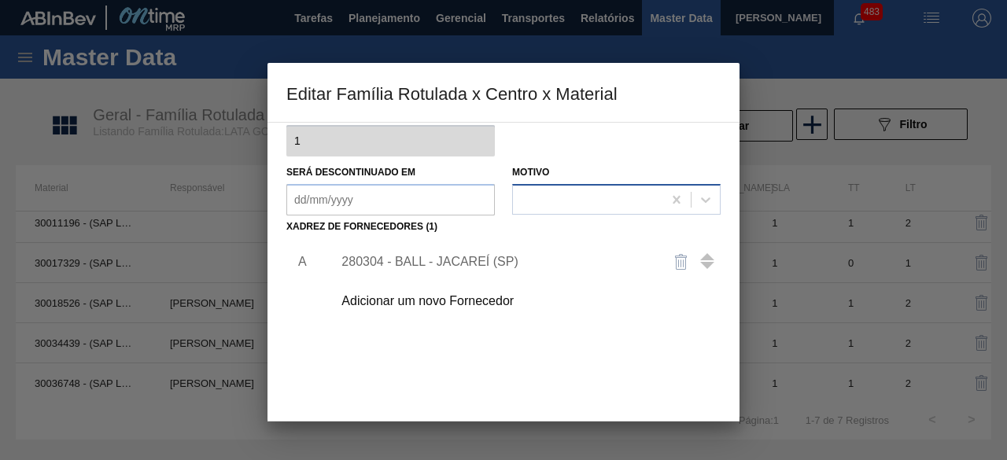
scroll to position [236, 0]
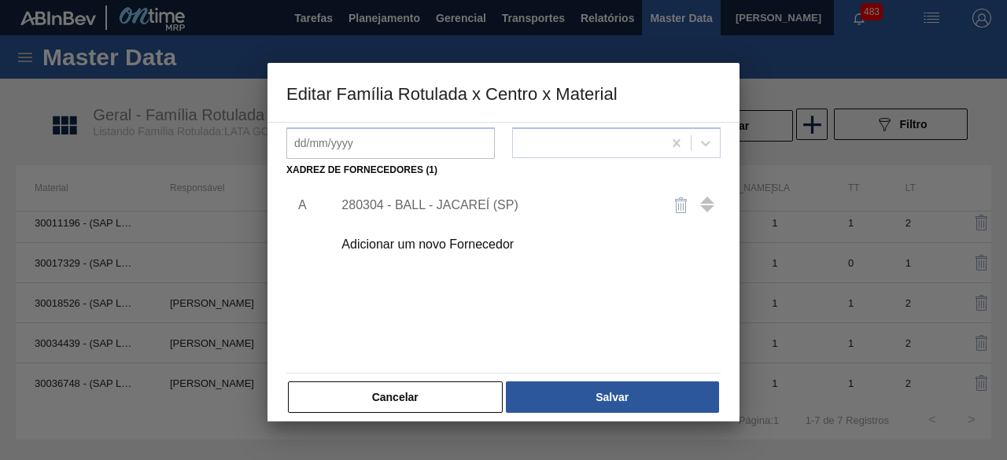
click at [478, 210] on div "280304 - BALL - JACAREÍ (SP)" at bounding box center [496, 205] width 308 height 14
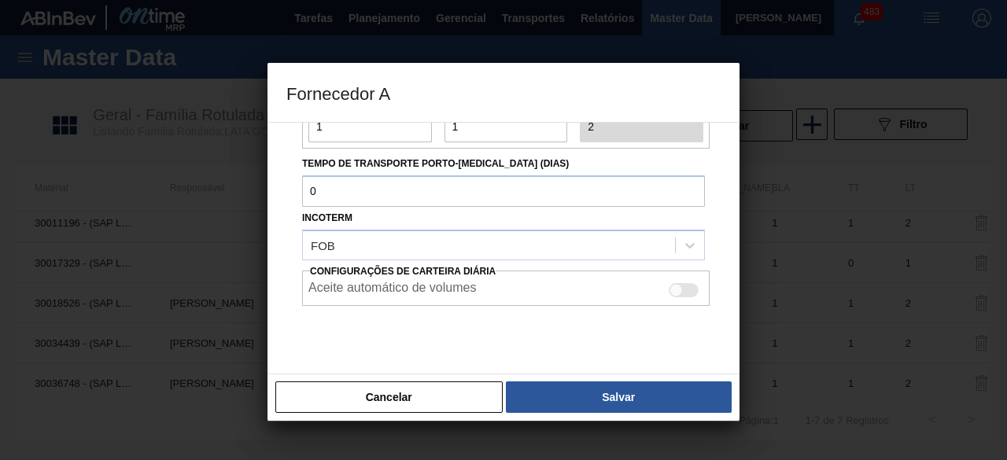
drag, startPoint x: 677, startPoint y: 283, endPoint x: 697, endPoint y: 361, distance: 81.3
click at [678, 283] on div at bounding box center [684, 290] width 30 height 14
checkbox input "true"
click at [700, 402] on button "Salvar" at bounding box center [619, 397] width 226 height 31
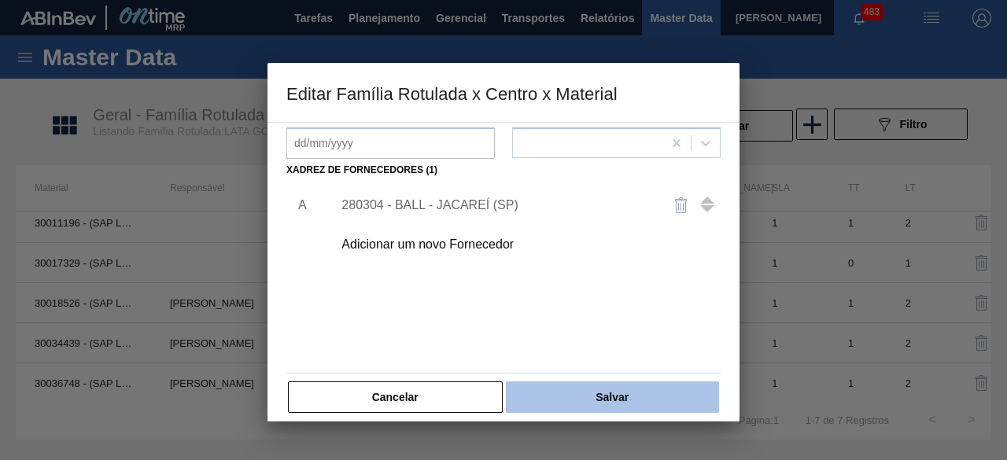
click at [694, 398] on button "Salvar" at bounding box center [612, 397] width 213 height 31
